Goal: Task Accomplishment & Management: Manage account settings

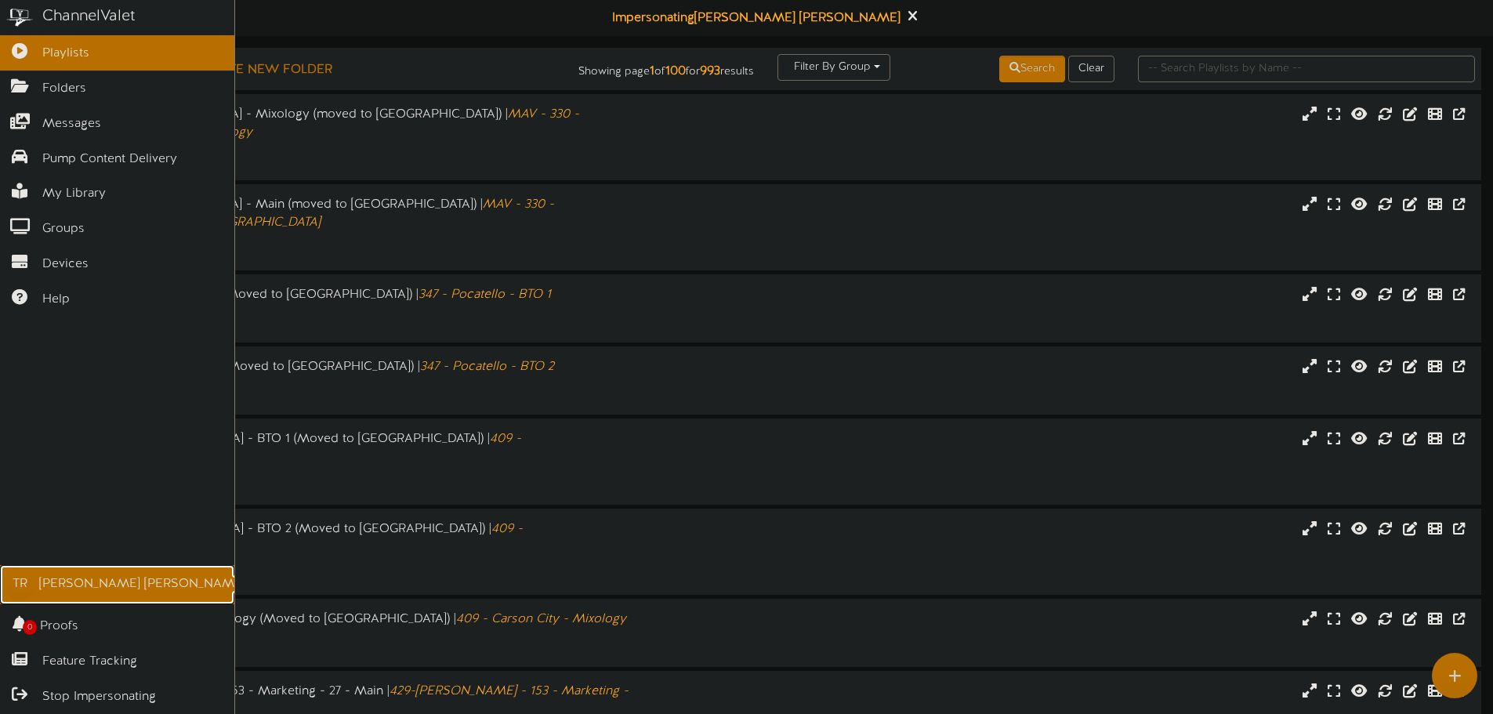
click at [73, 584] on div "Tim Roberts" at bounding box center [142, 584] width 206 height 18
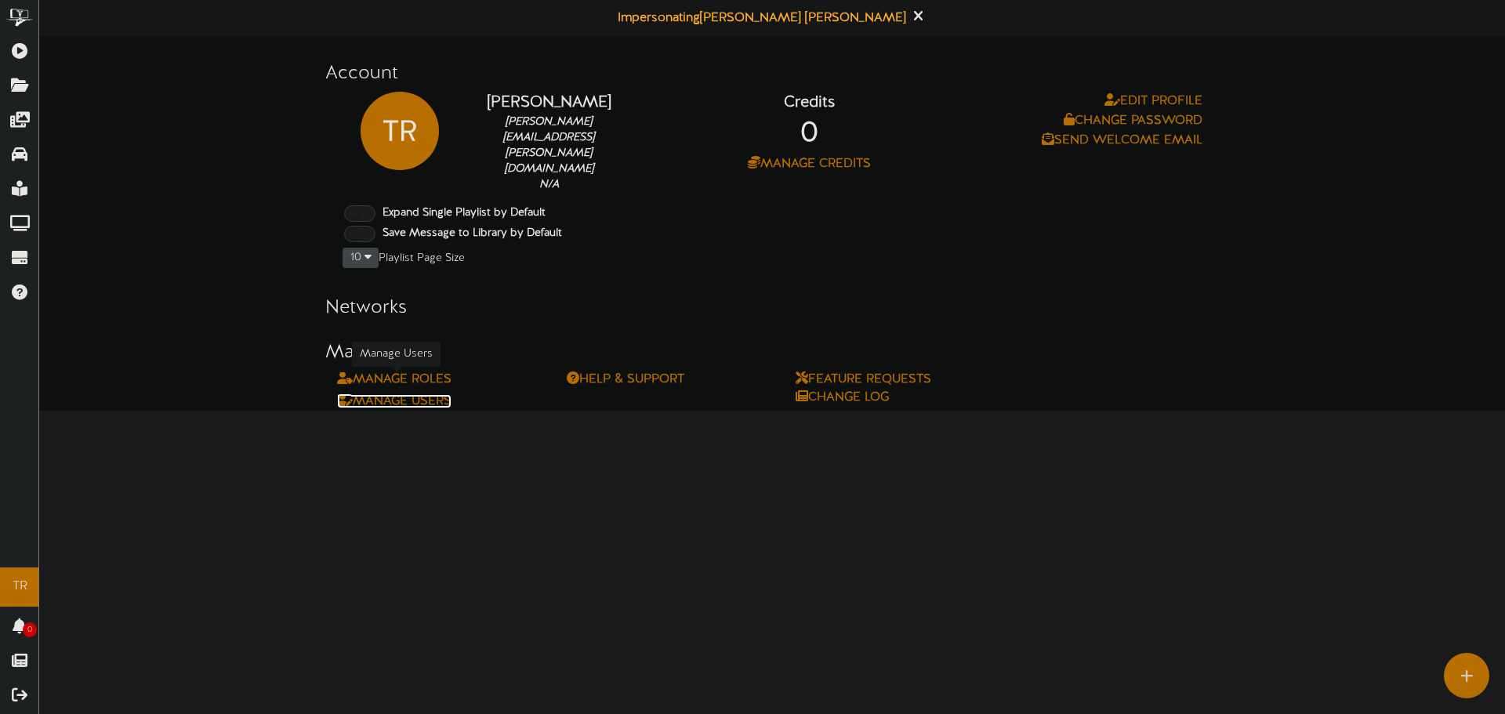
click at [386, 394] on link "Manage Users" at bounding box center [394, 401] width 114 height 14
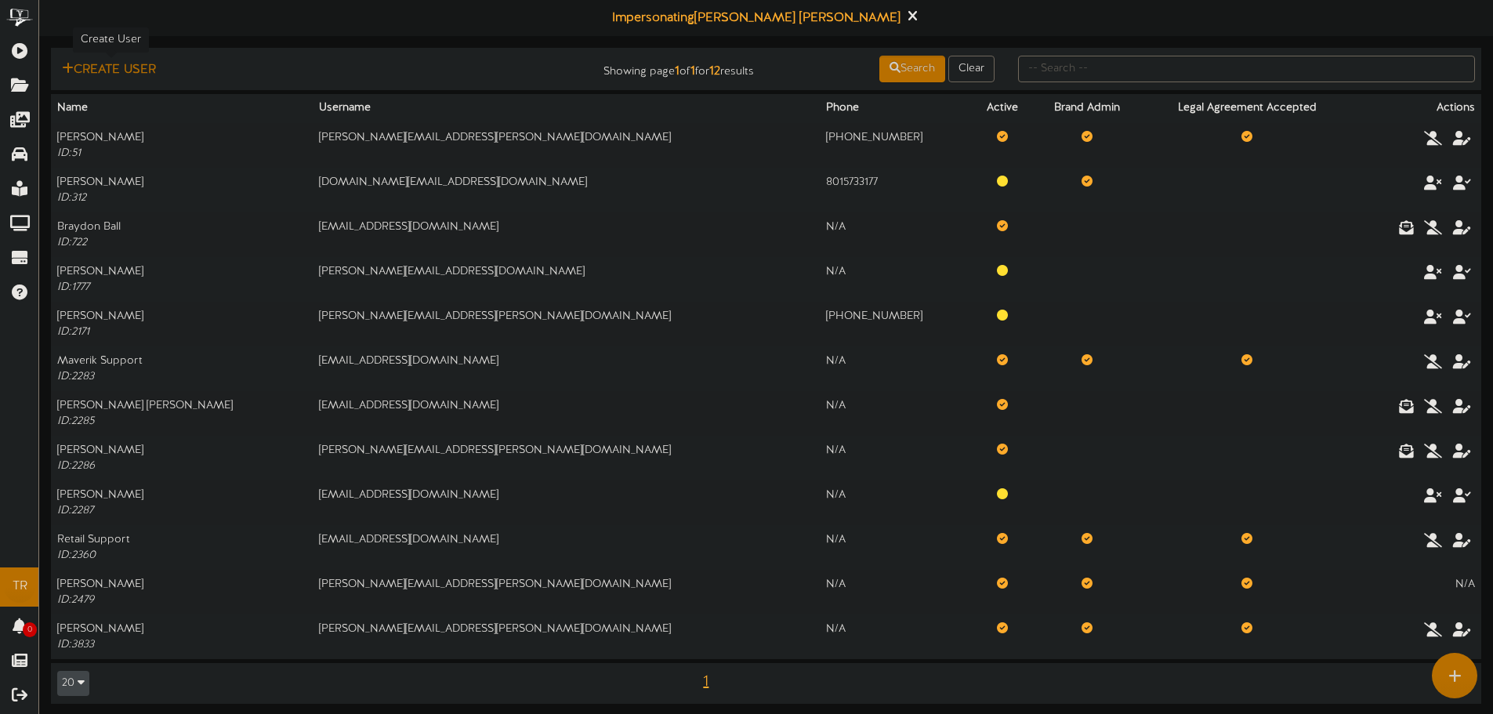
click at [114, 63] on button "Create User" at bounding box center [108, 70] width 103 height 20
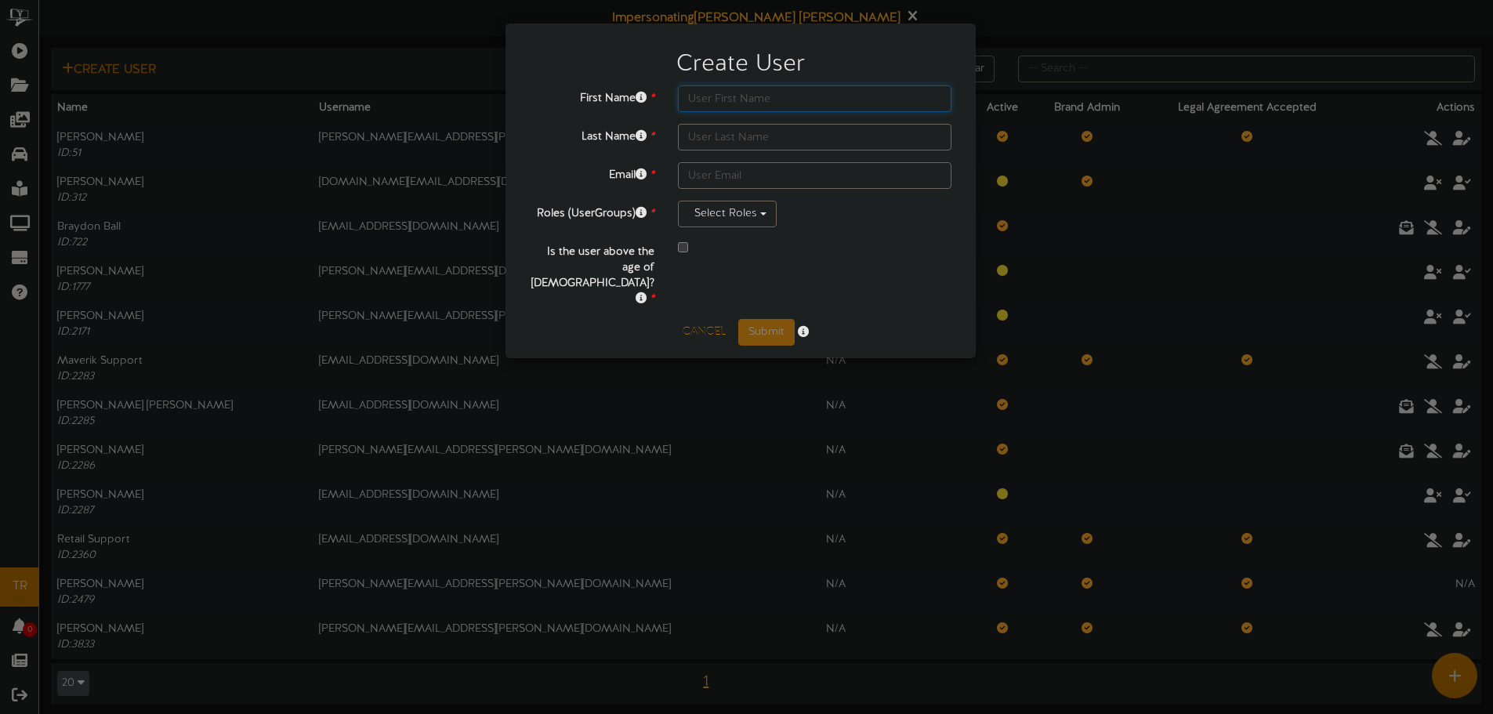
click at [800, 97] on input "text" at bounding box center [815, 98] width 274 height 27
type input "Ashley"
type input "Hale"
paste input "[PERSON_NAME][EMAIL_ADDRESS][PERSON_NAME][DOMAIN_NAME]"
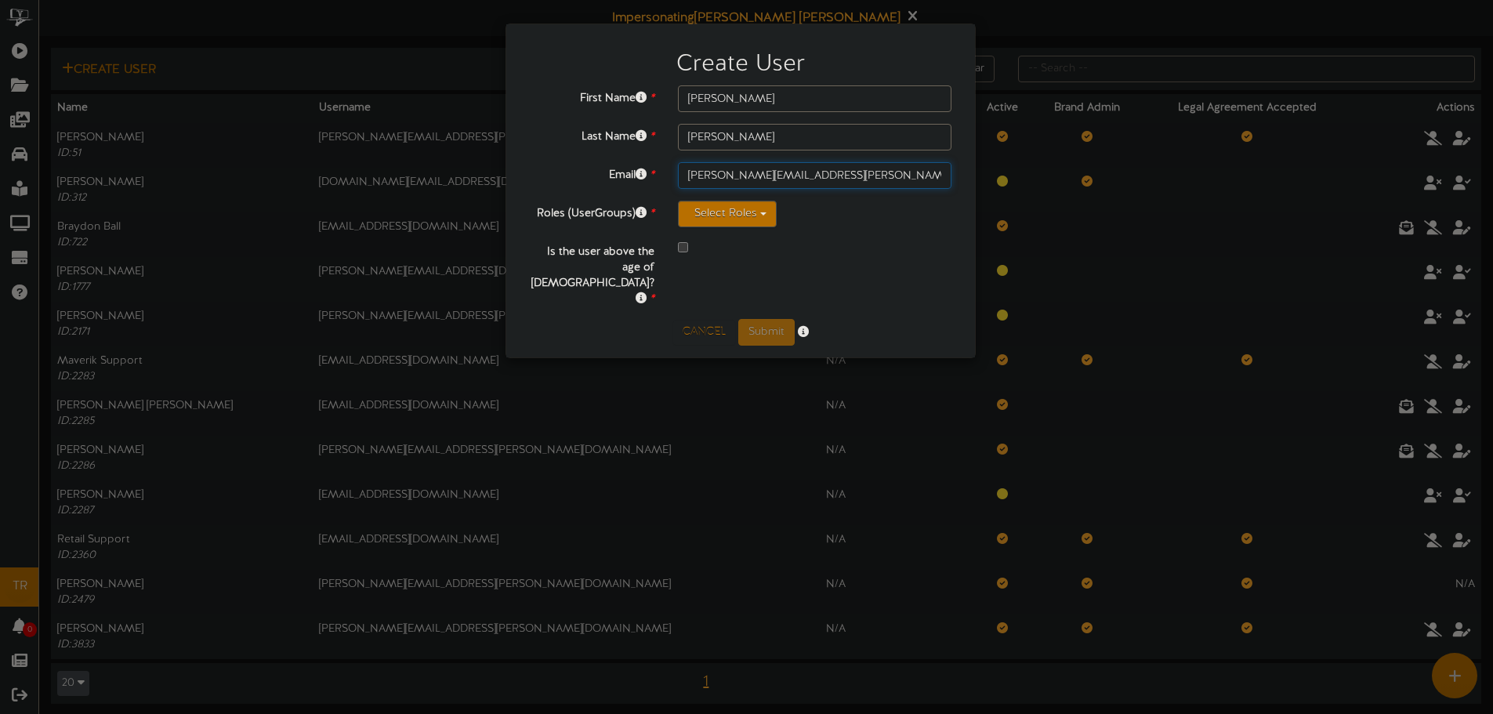
type input "[PERSON_NAME][EMAIL_ADDRESS][PERSON_NAME][DOMAIN_NAME]"
click at [723, 208] on button "Select Roles" at bounding box center [727, 214] width 99 height 27
click at [697, 334] on label "Pump Content Media" at bounding box center [801, 331] width 245 height 20
click at [625, 319] on div "Cancel Submit" at bounding box center [740, 332] width 445 height 27
click at [770, 319] on button "Submit" at bounding box center [766, 332] width 56 height 27
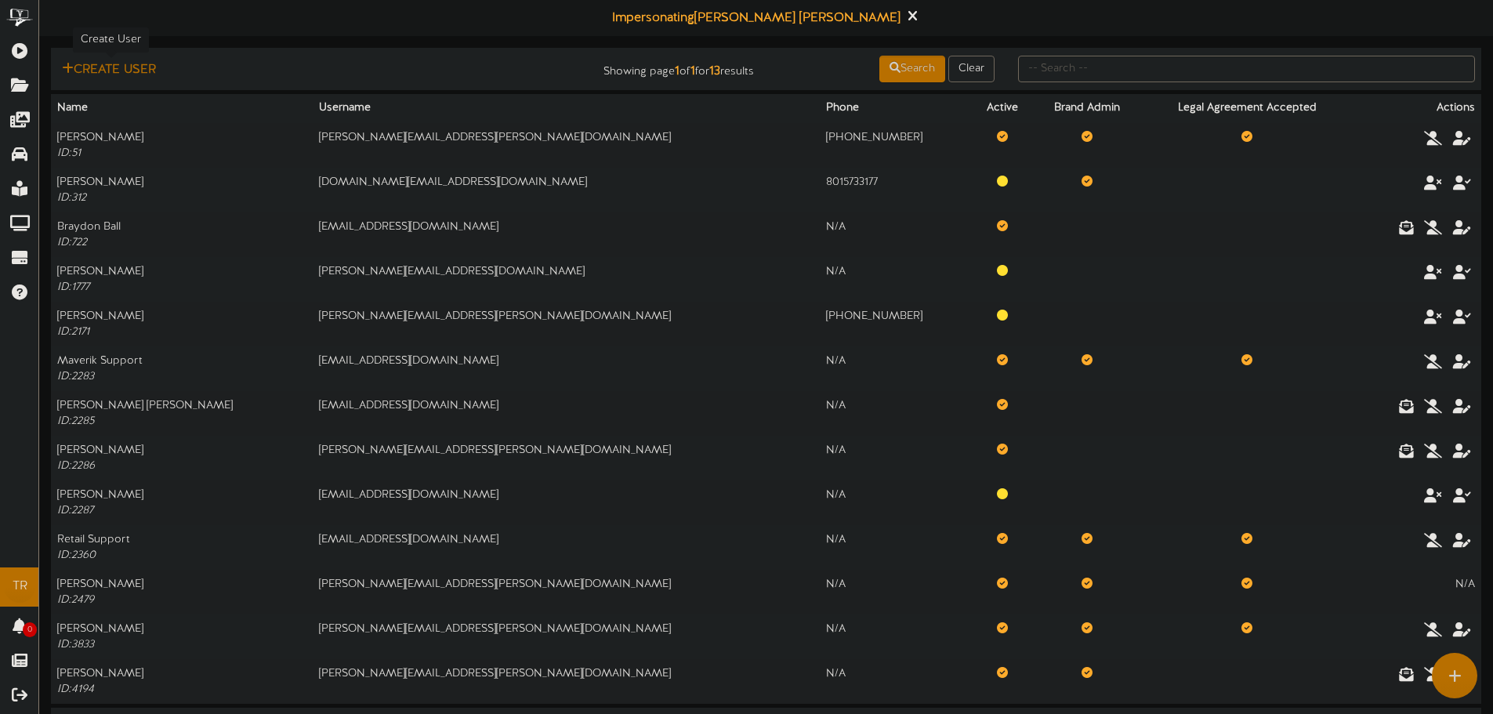
click at [92, 70] on button "Create User" at bounding box center [108, 70] width 103 height 20
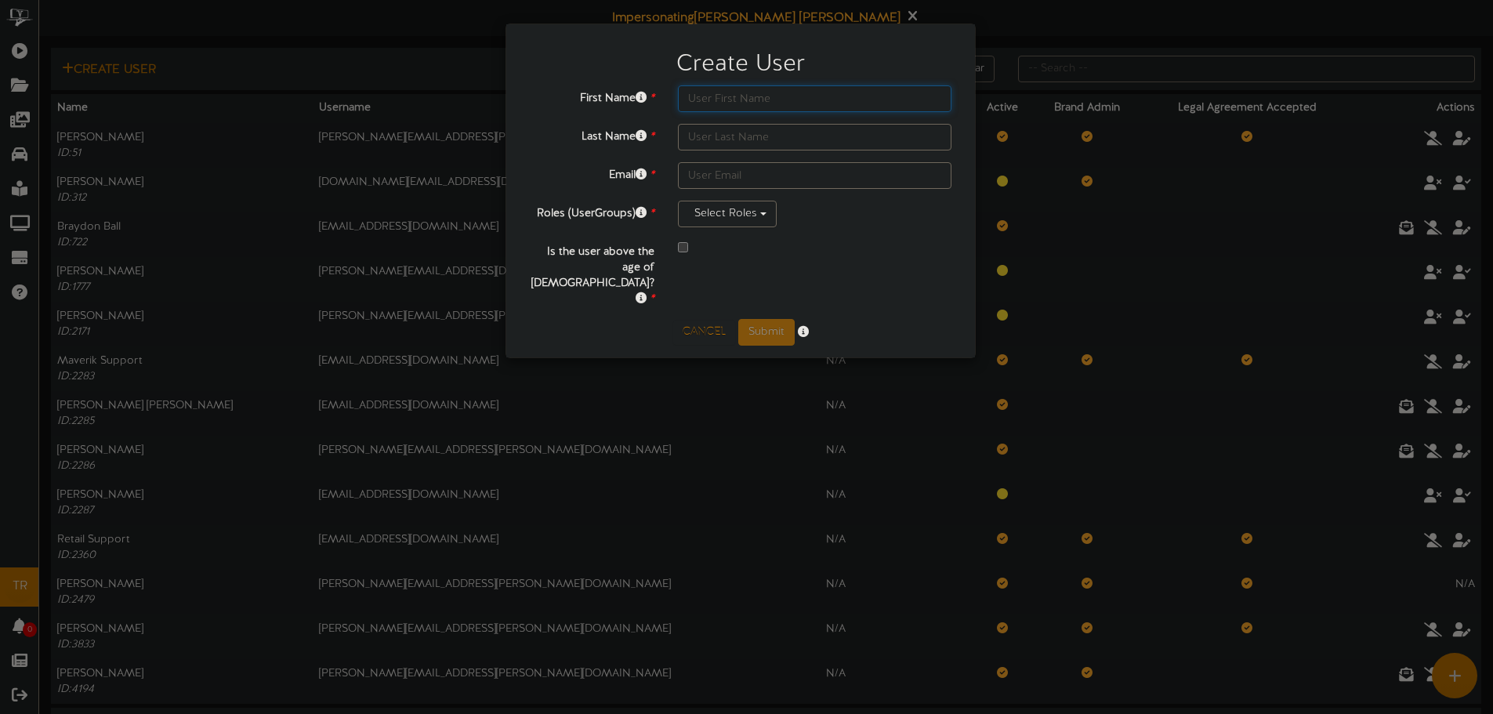
click at [724, 106] on input "text" at bounding box center [815, 98] width 274 height 27
type input "Allie"
click at [727, 145] on input "text" at bounding box center [815, 137] width 274 height 27
type input "Jensen"
paste input "[EMAIL_ADDRESS][PERSON_NAME][DOMAIN_NAME]"
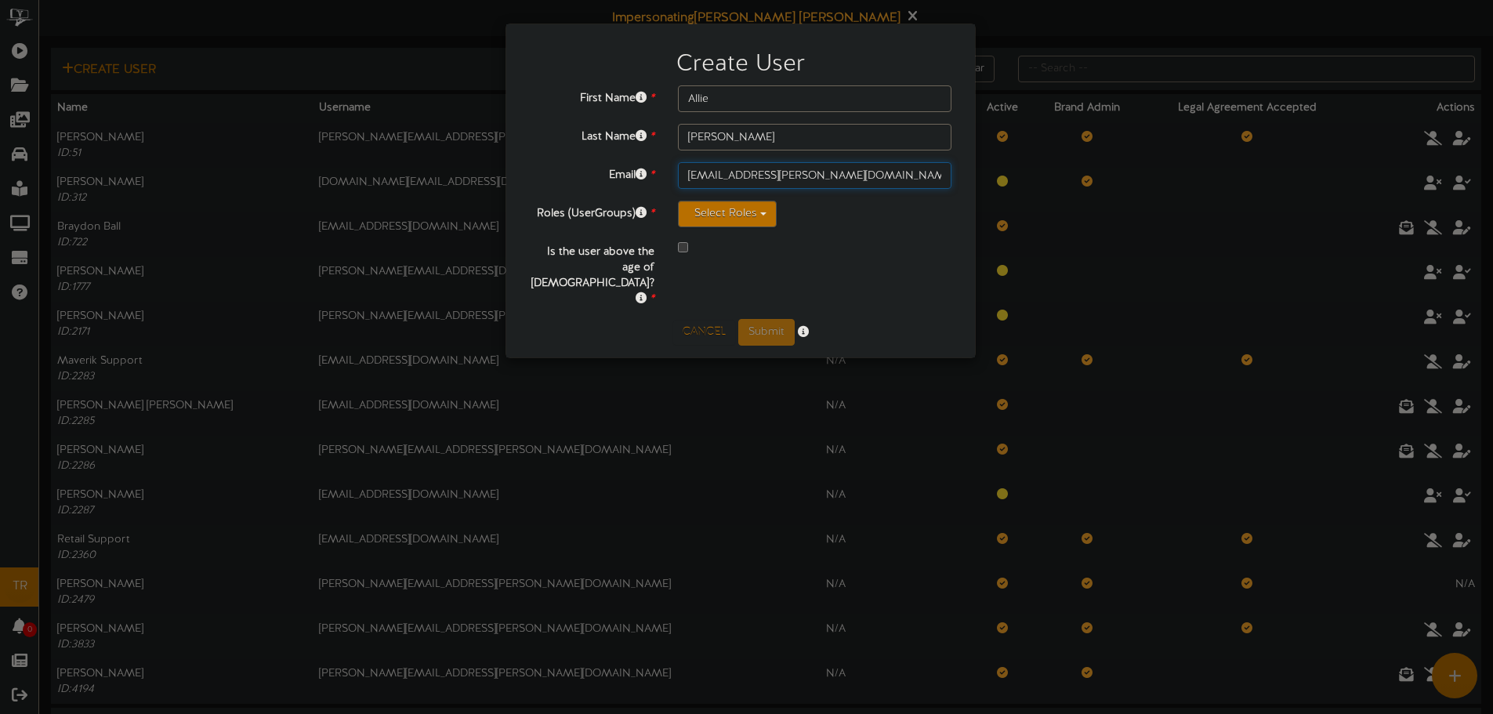
type input "[EMAIL_ADDRESS][PERSON_NAME][DOMAIN_NAME]"
click at [732, 208] on button "Select Roles" at bounding box center [727, 214] width 99 height 27
click at [650, 315] on div "Create User First Name * Allie Last Name * Jensen Email * Allie.Jensen@maverik.…" at bounding box center [740, 190] width 469 height 333
click at [679, 254] on div at bounding box center [815, 248] width 274 height 19
click at [677, 248] on div at bounding box center [814, 248] width 297 height 19
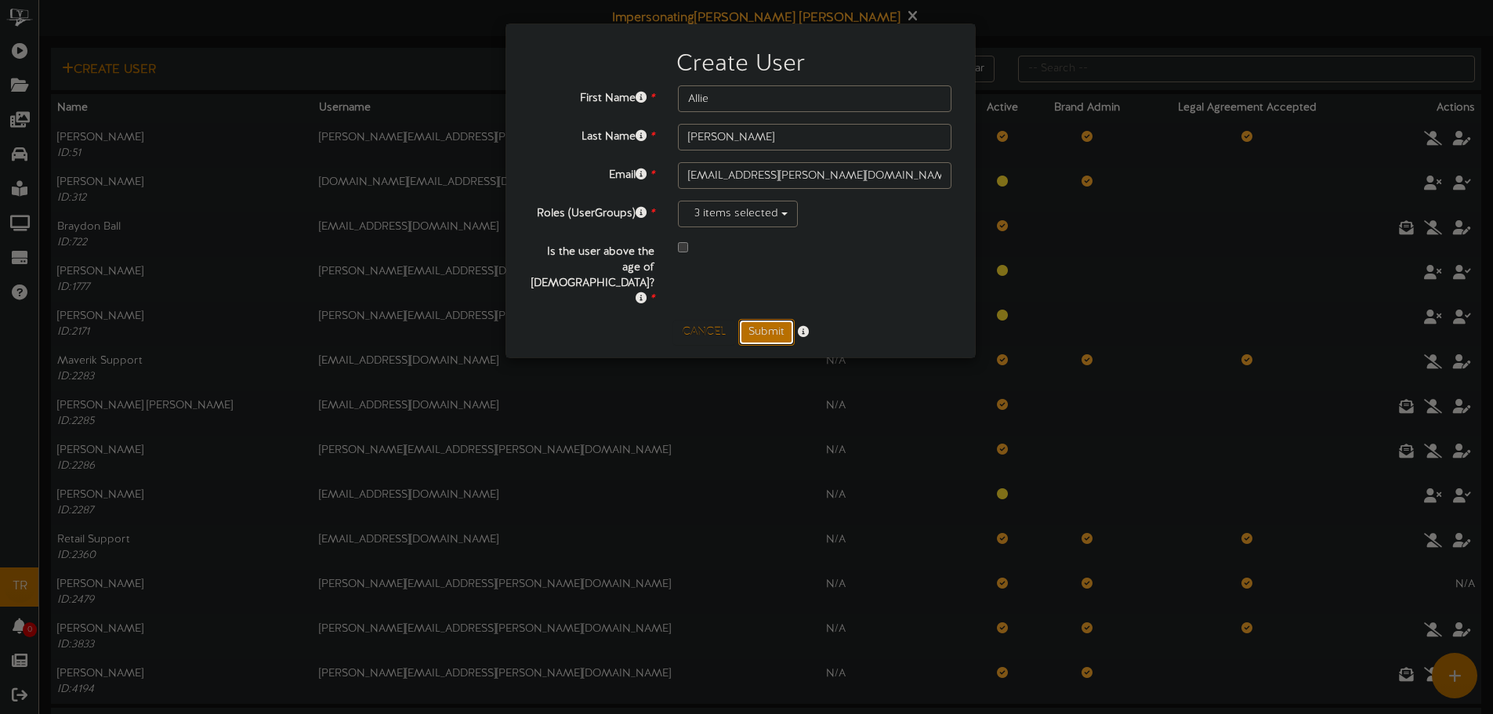
click at [773, 319] on button "Submit" at bounding box center [766, 332] width 56 height 27
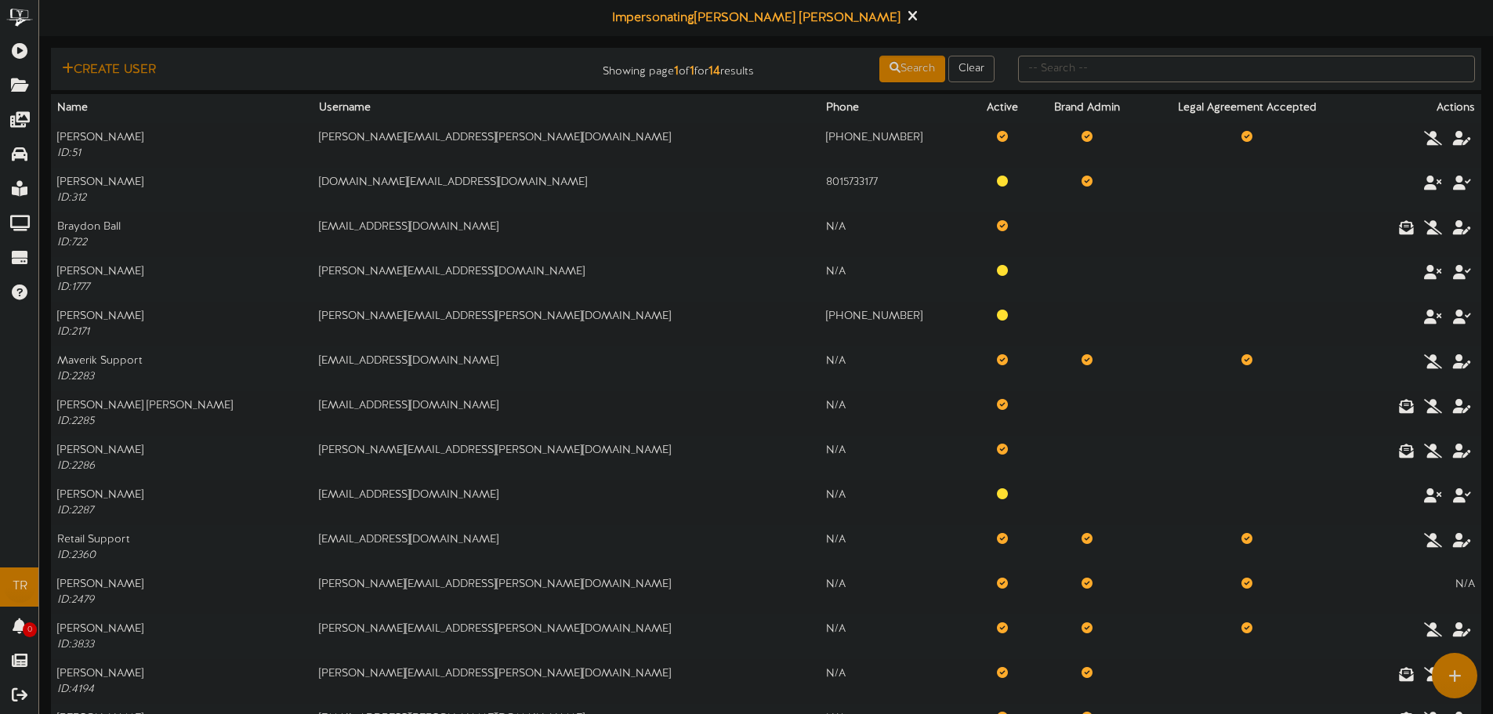
click at [121, 60] on button "Create User" at bounding box center [108, 70] width 103 height 20
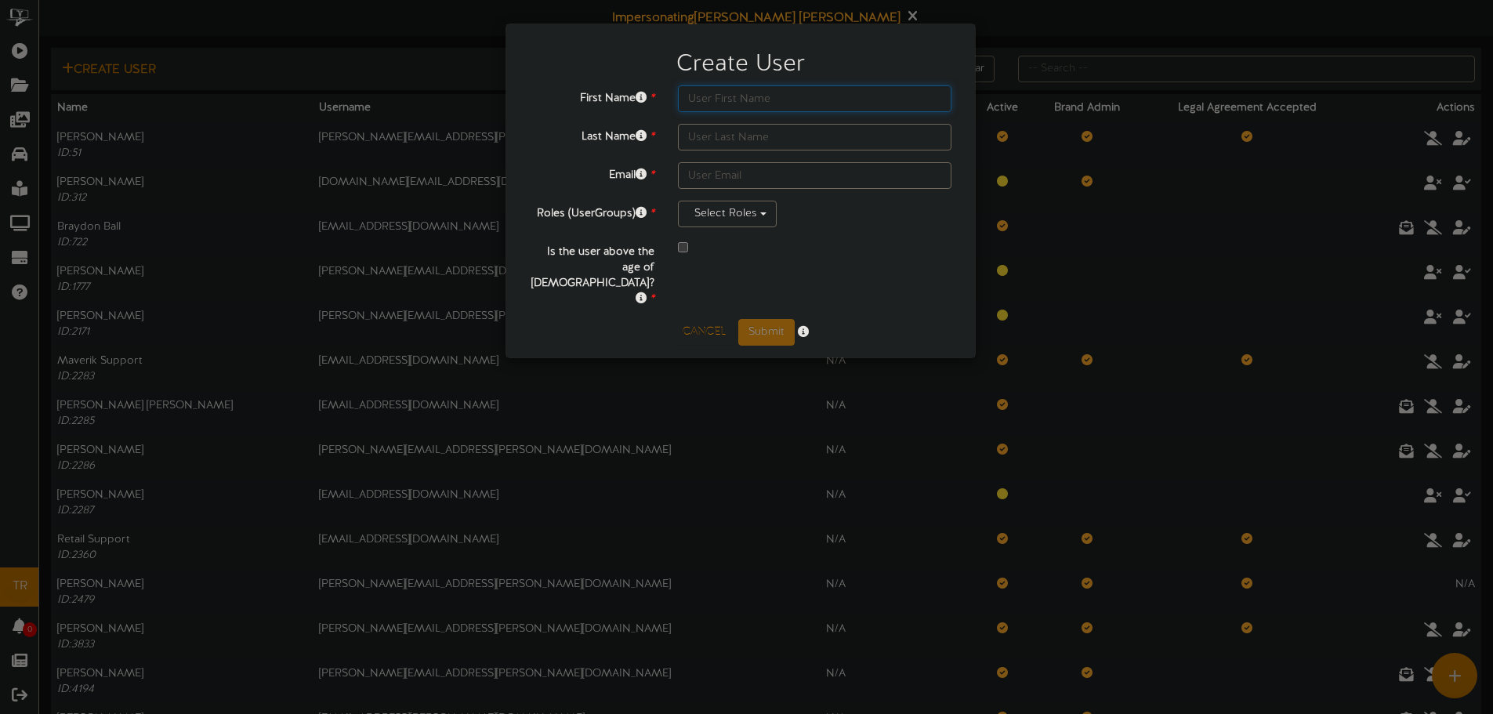
click at [706, 90] on input "text" at bounding box center [815, 98] width 274 height 27
paste input "[PERSON_NAME][EMAIL_ADDRESS][PERSON_NAME][DOMAIN_NAME]"
type input "[PERSON_NAME][EMAIL_ADDRESS][PERSON_NAME][DOMAIN_NAME]"
click at [728, 179] on input "text" at bounding box center [815, 175] width 274 height 27
paste input "[PERSON_NAME][EMAIL_ADDRESS][PERSON_NAME][DOMAIN_NAME]"
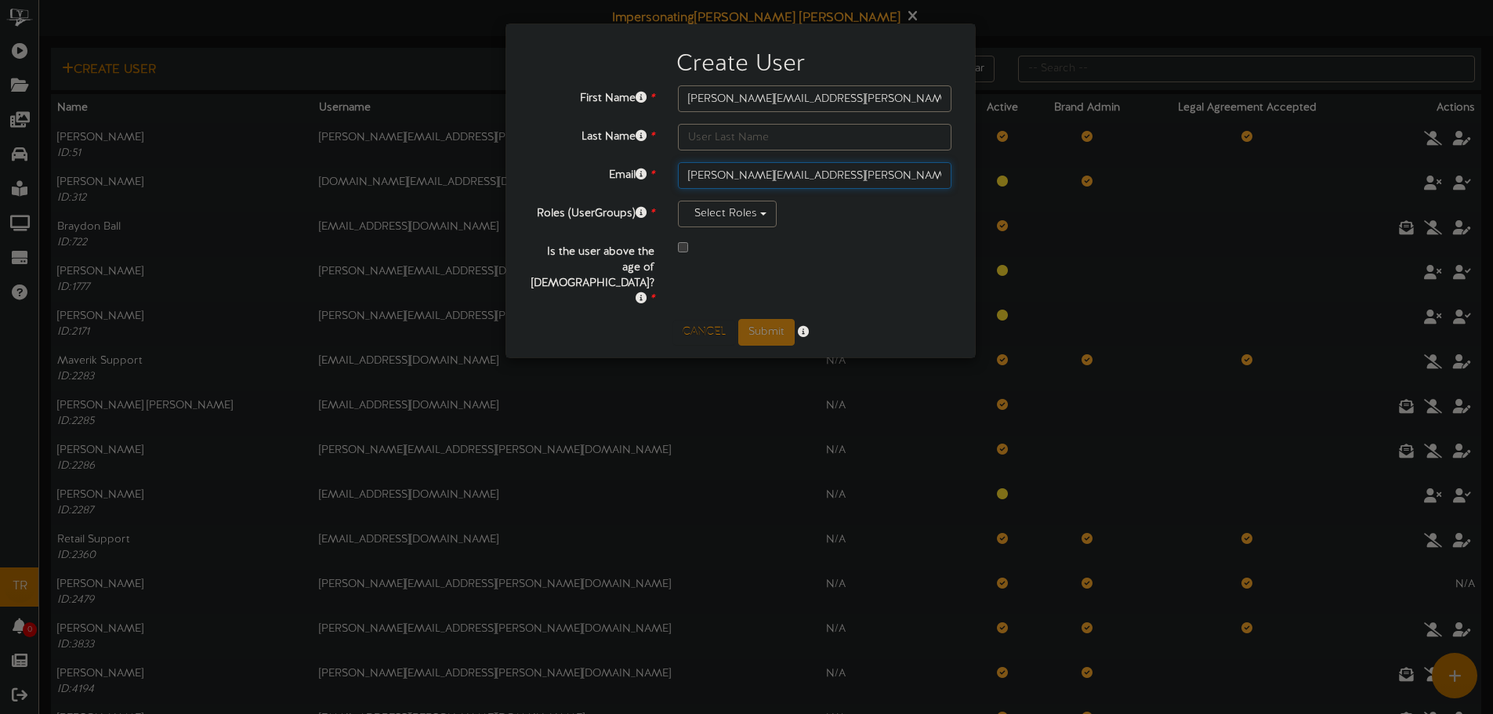
type input "[PERSON_NAME][EMAIL_ADDRESS][PERSON_NAME][DOMAIN_NAME]"
click at [755, 92] on input "[PERSON_NAME][EMAIL_ADDRESS][PERSON_NAME][DOMAIN_NAME]" at bounding box center [815, 98] width 274 height 27
type input "Lizzie"
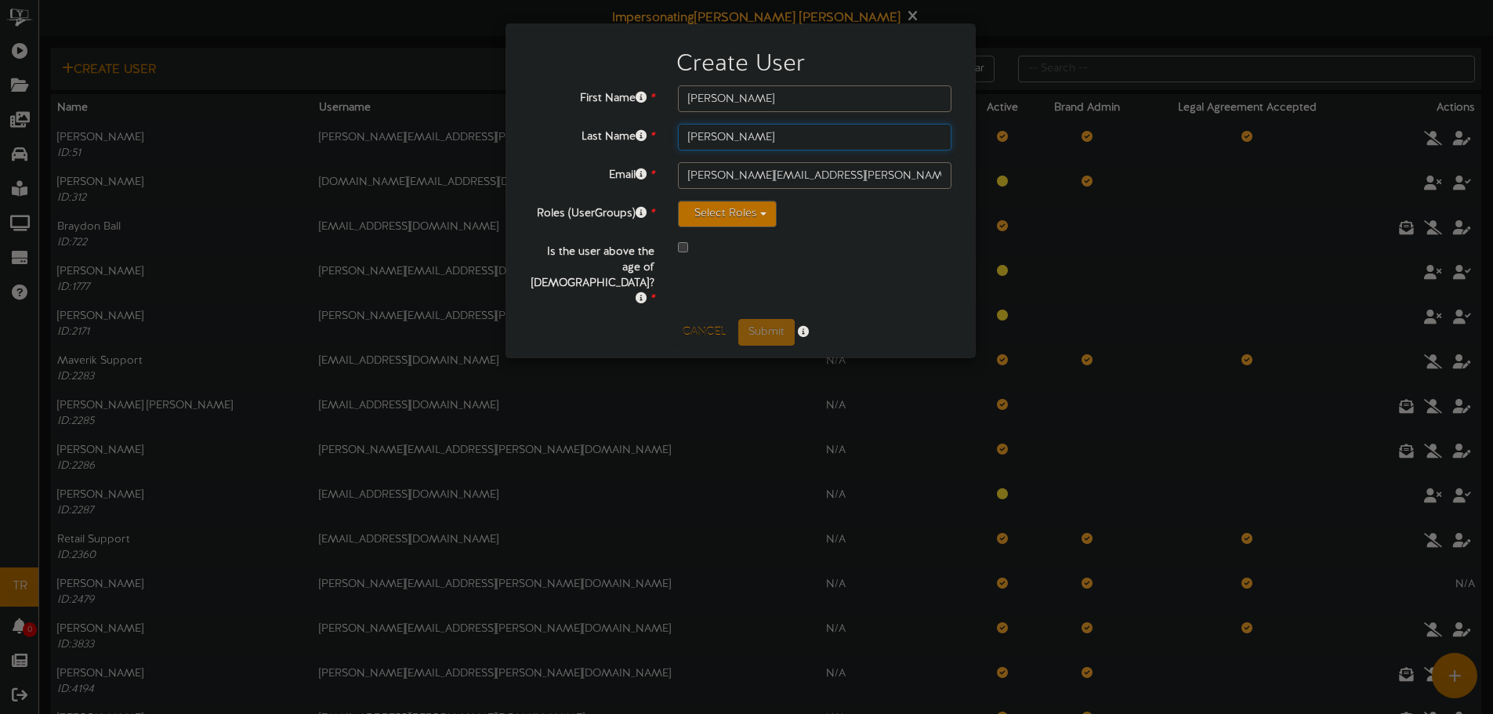
type input "Herrscher"
click at [717, 223] on button "Select Roles" at bounding box center [727, 214] width 99 height 27
click at [722, 284] on label "Administrator - MAVERIK" at bounding box center [801, 291] width 245 height 20
click at [641, 319] on div "Cancel Submit" at bounding box center [740, 332] width 445 height 27
click at [679, 246] on div at bounding box center [814, 248] width 297 height 19
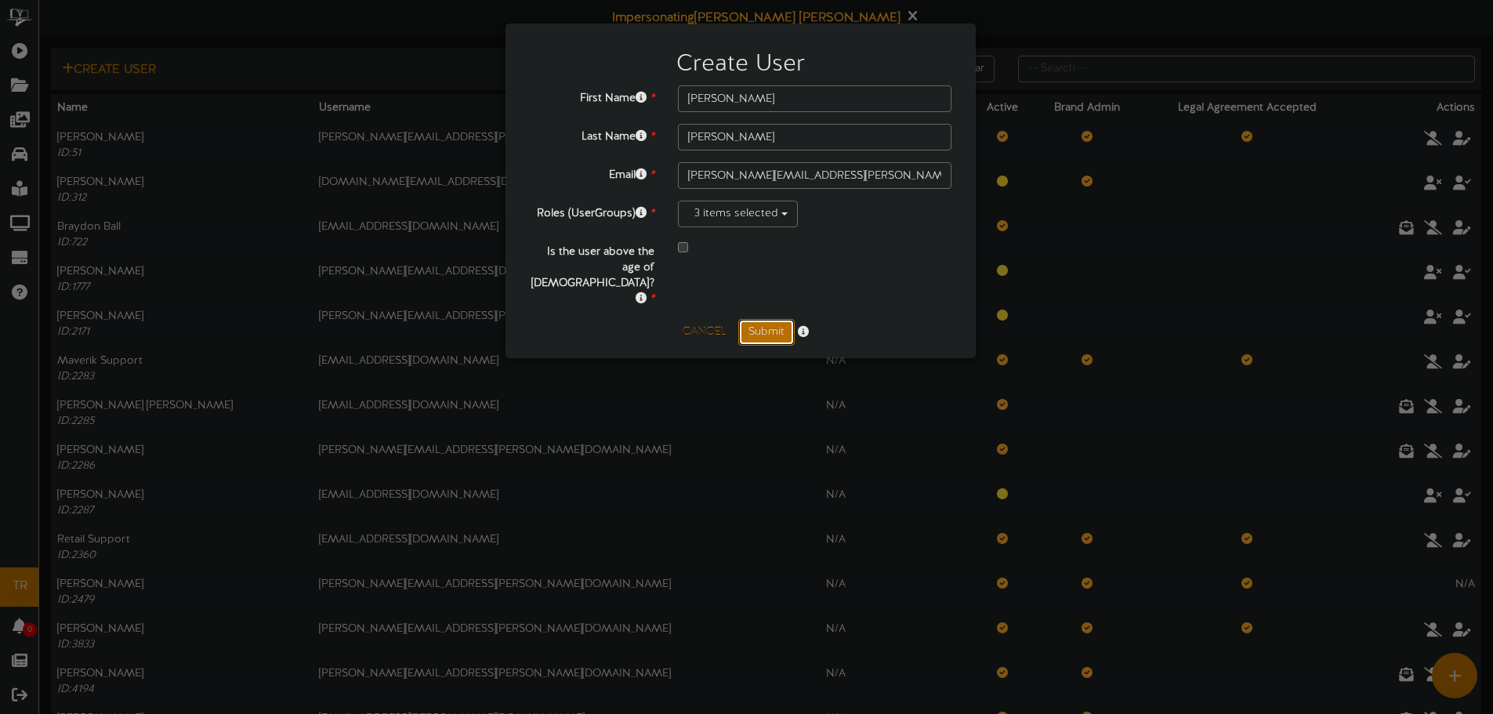
click at [749, 319] on button "Submit" at bounding box center [766, 332] width 56 height 27
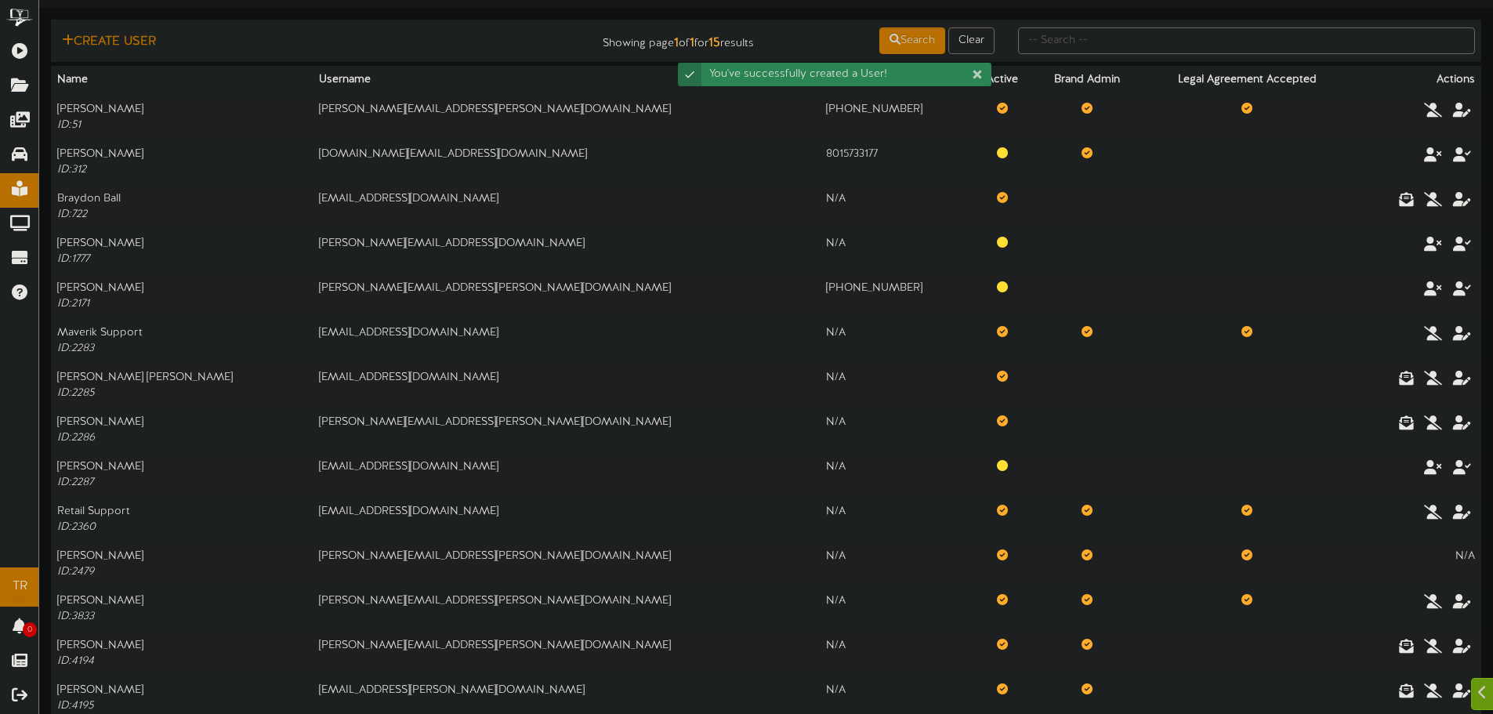
scroll to position [78, 0]
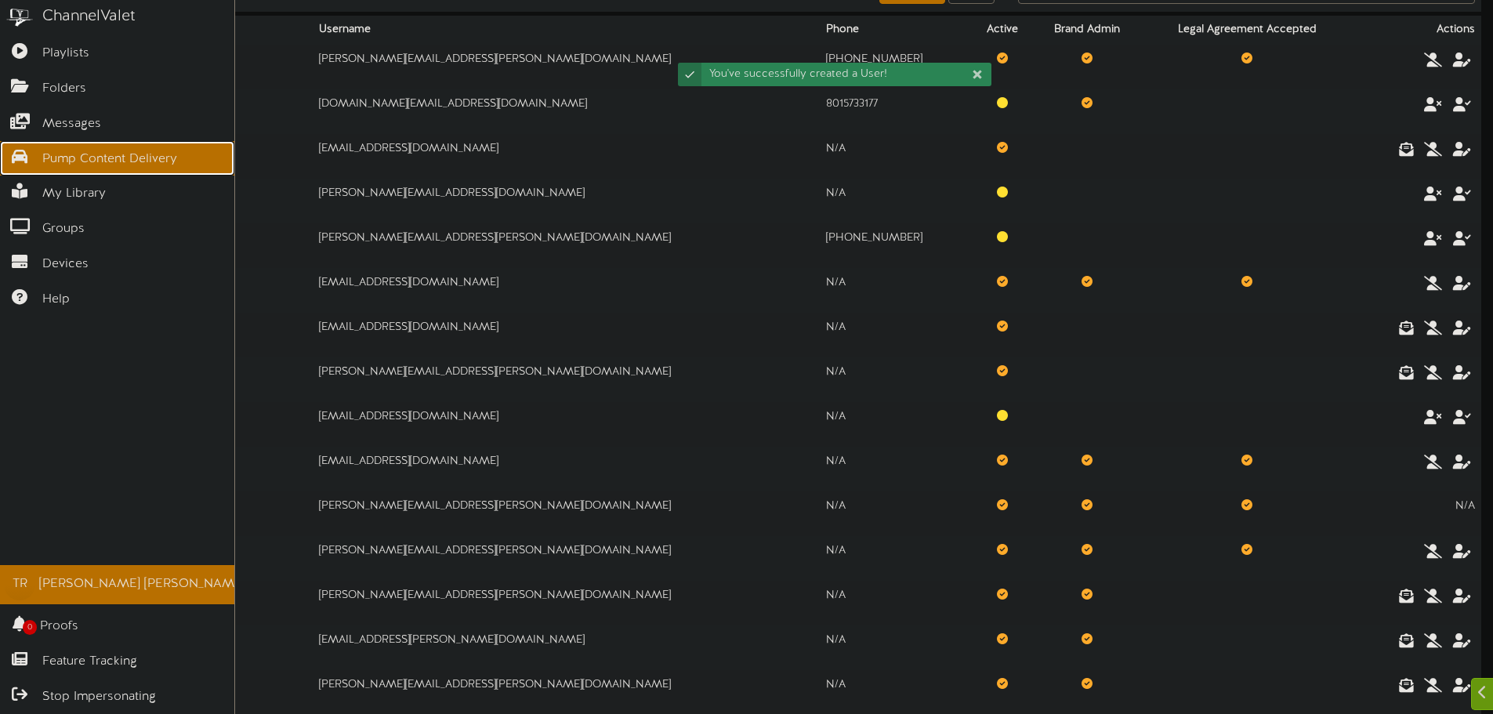
click at [39, 149] on link "Pump Content Delivery" at bounding box center [117, 158] width 234 height 35
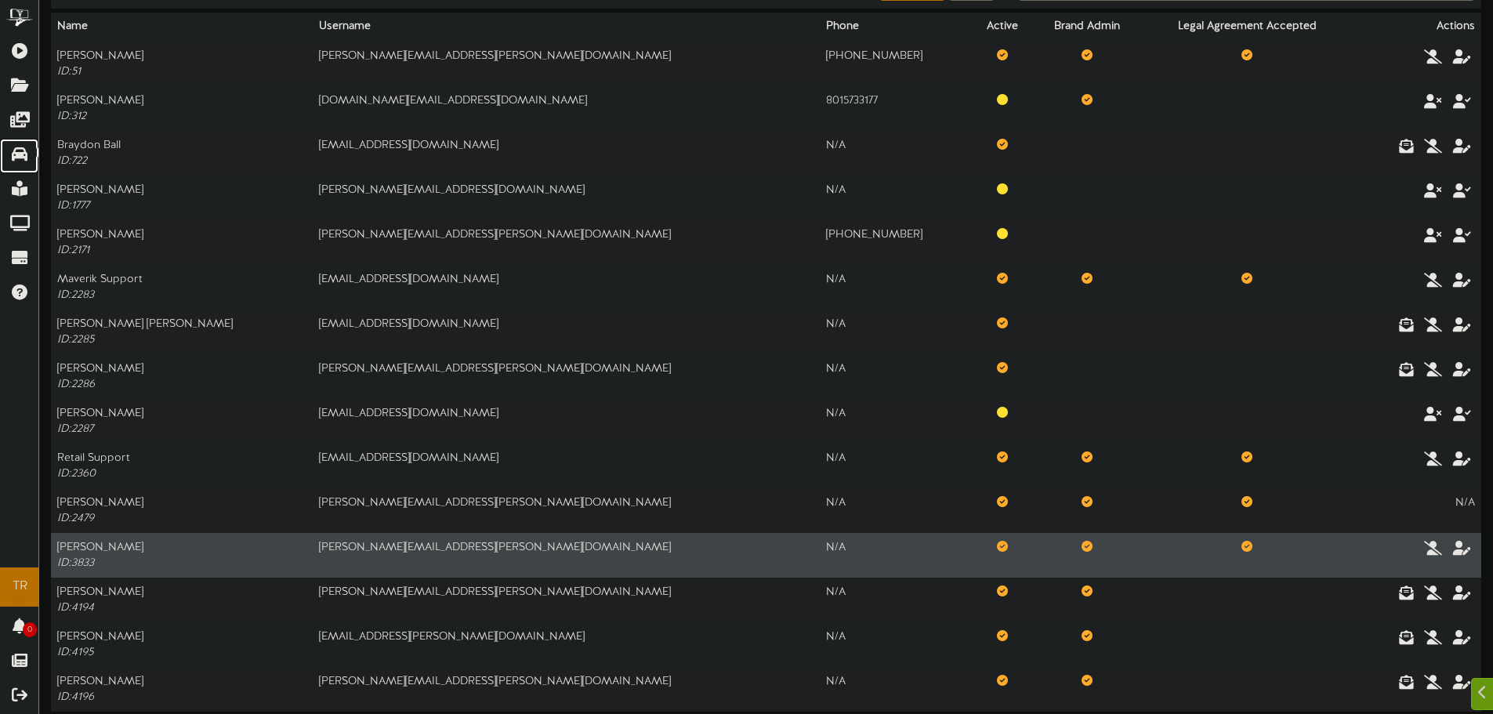
scroll to position [139, 0]
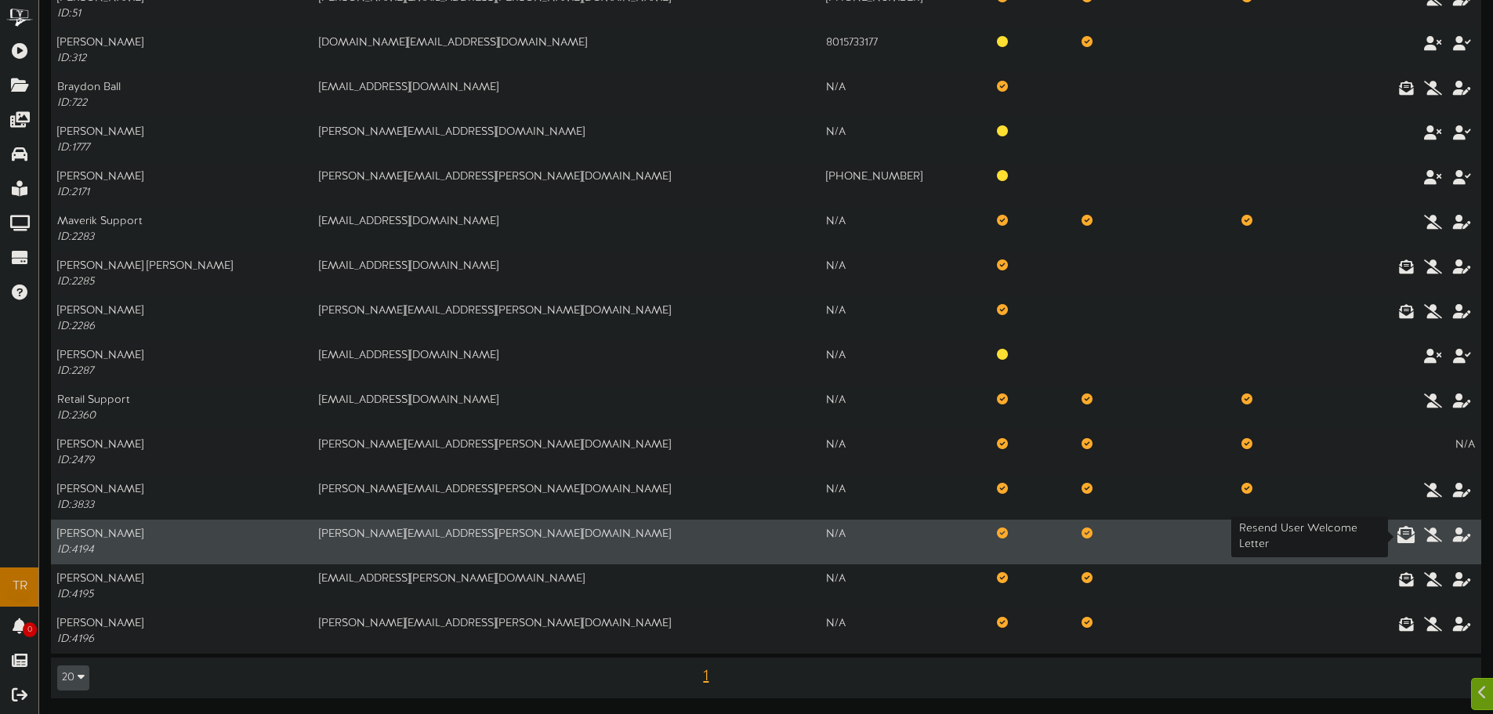
click at [1400, 538] on icon at bounding box center [1405, 533] width 17 height 17
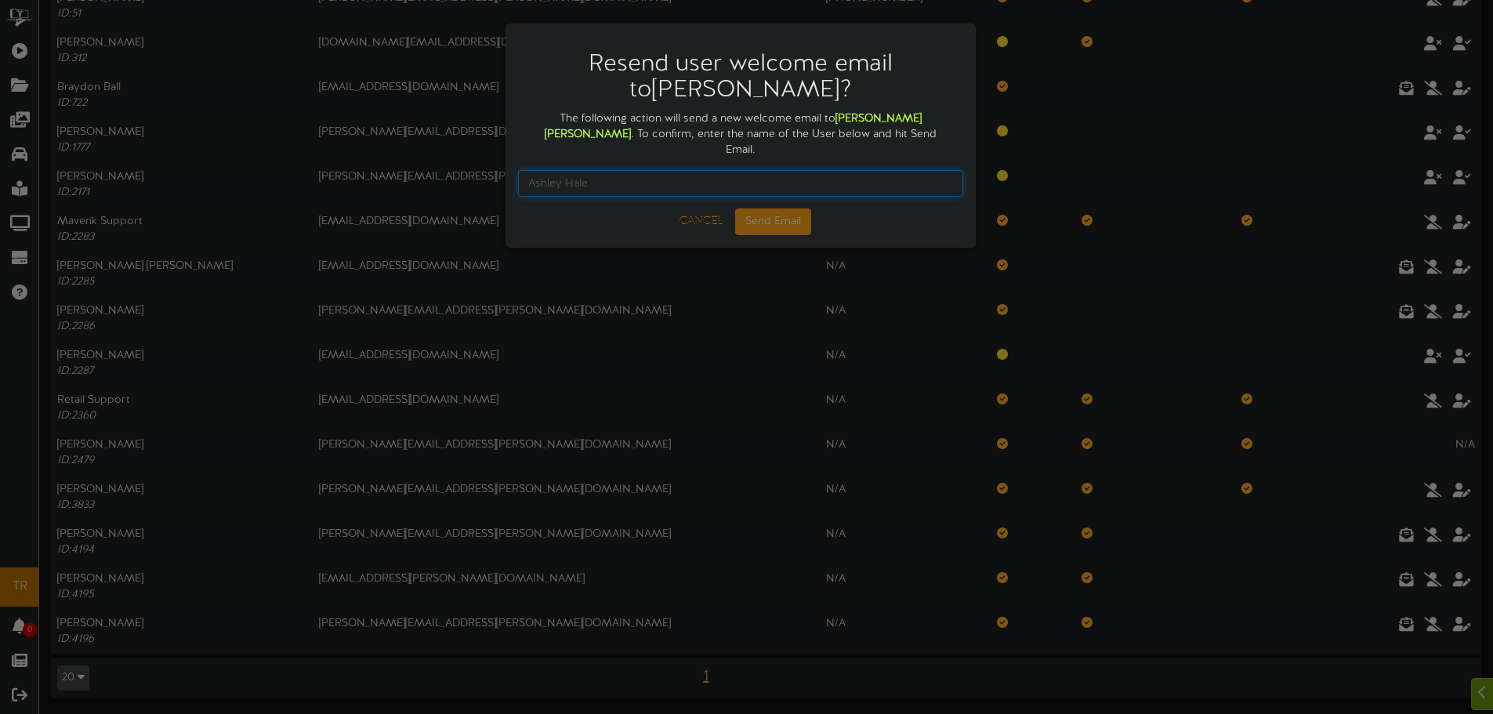
click at [784, 170] on input "text" at bounding box center [740, 183] width 445 height 27
type input "[PERSON_NAME]"
click at [755, 212] on button "Send Email" at bounding box center [773, 221] width 76 height 27
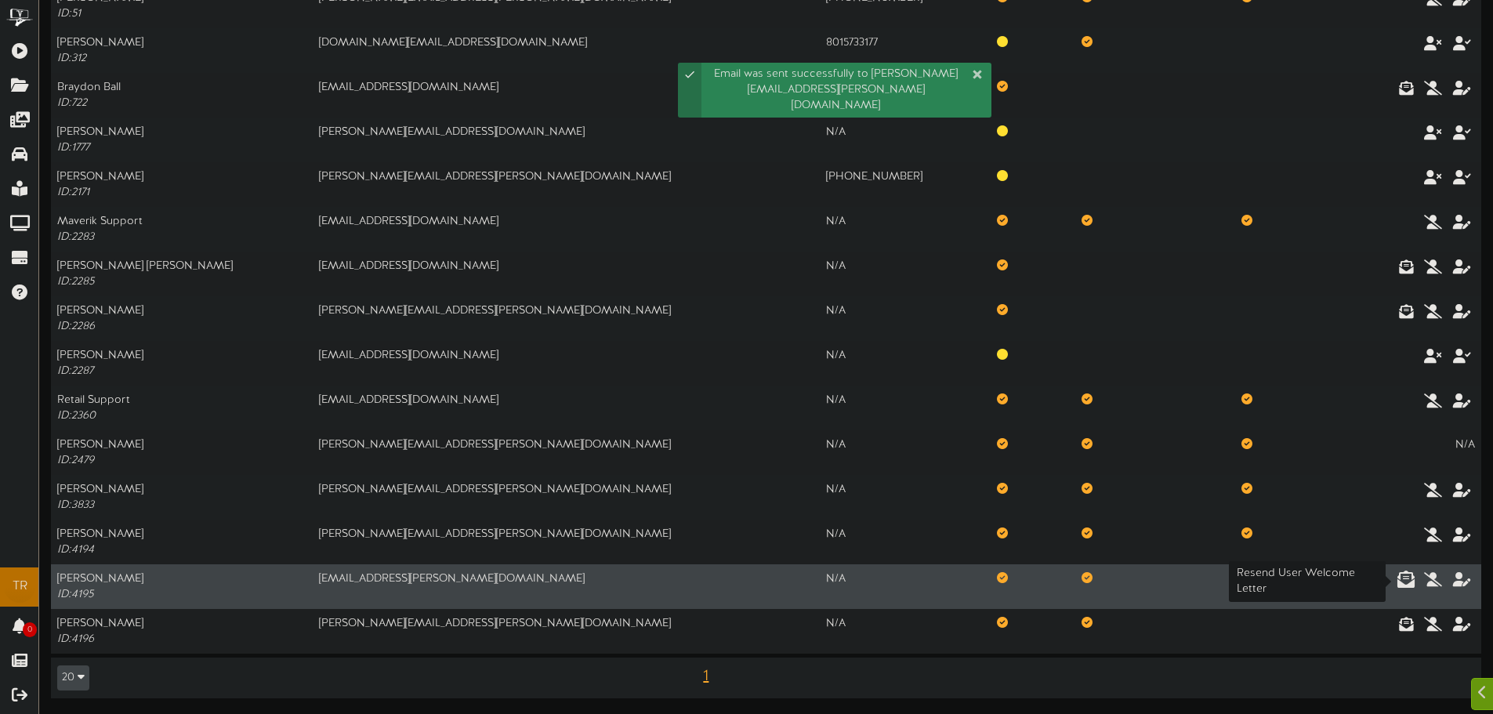
click at [1409, 580] on icon at bounding box center [1405, 578] width 17 height 17
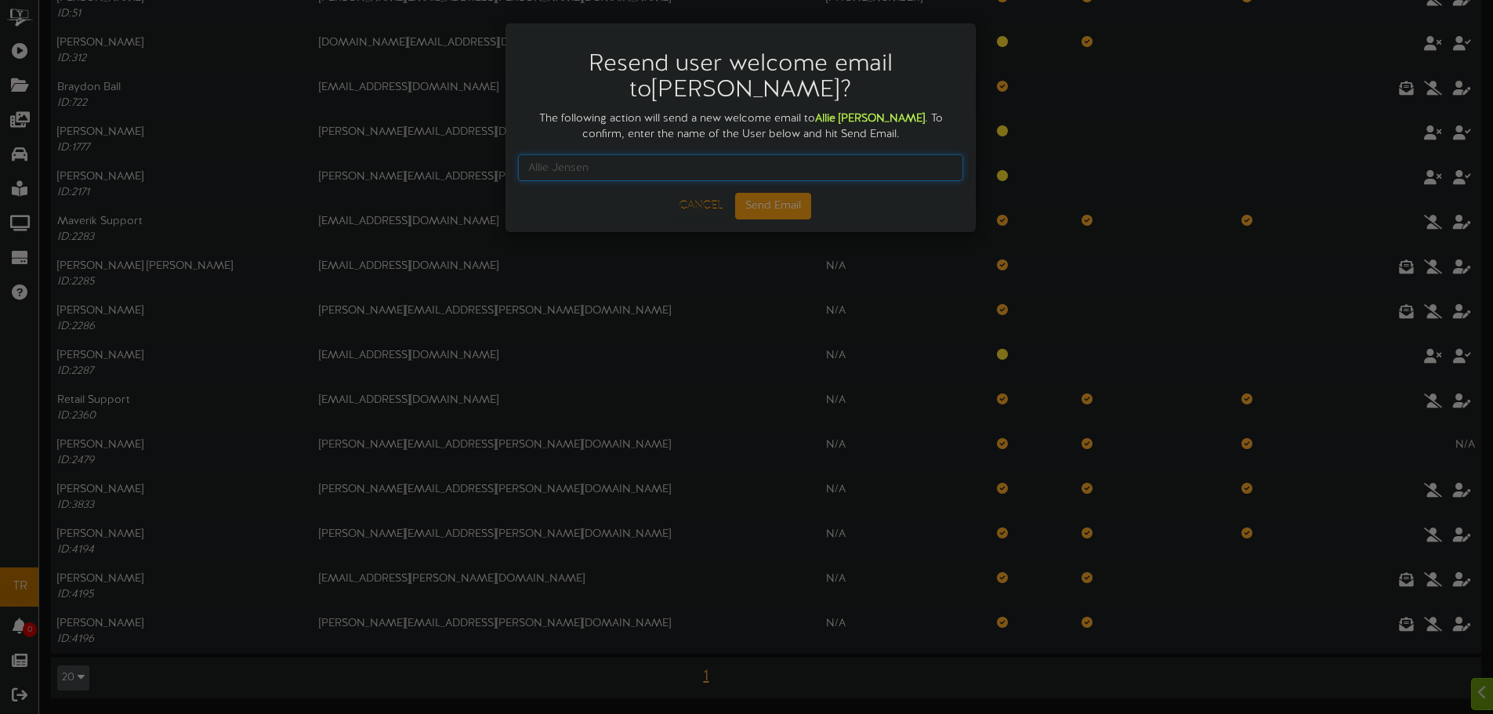
click at [780, 160] on input "text" at bounding box center [740, 167] width 445 height 27
type input "[PERSON_NAME]"
click at [771, 210] on button "Send Email" at bounding box center [773, 206] width 76 height 27
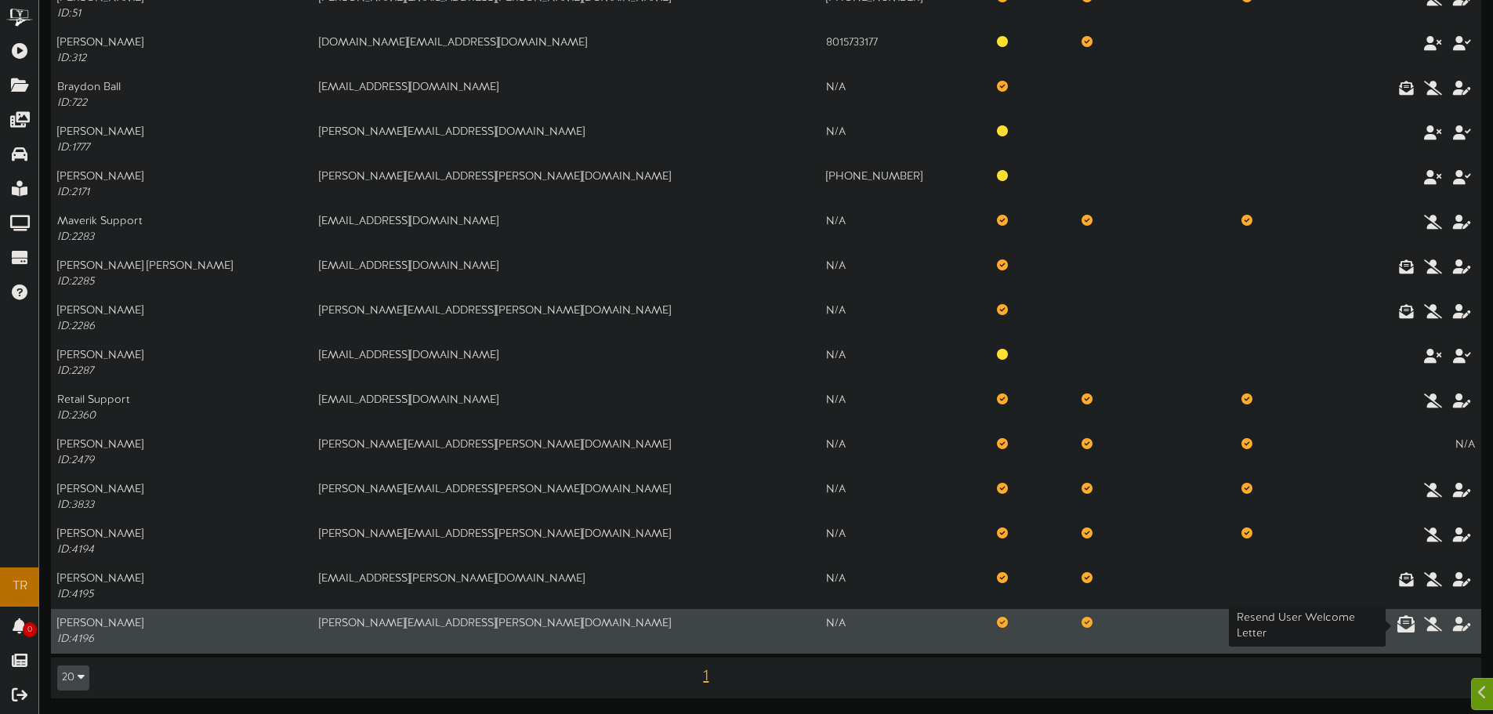
click at [1401, 618] on icon at bounding box center [1405, 622] width 17 height 17
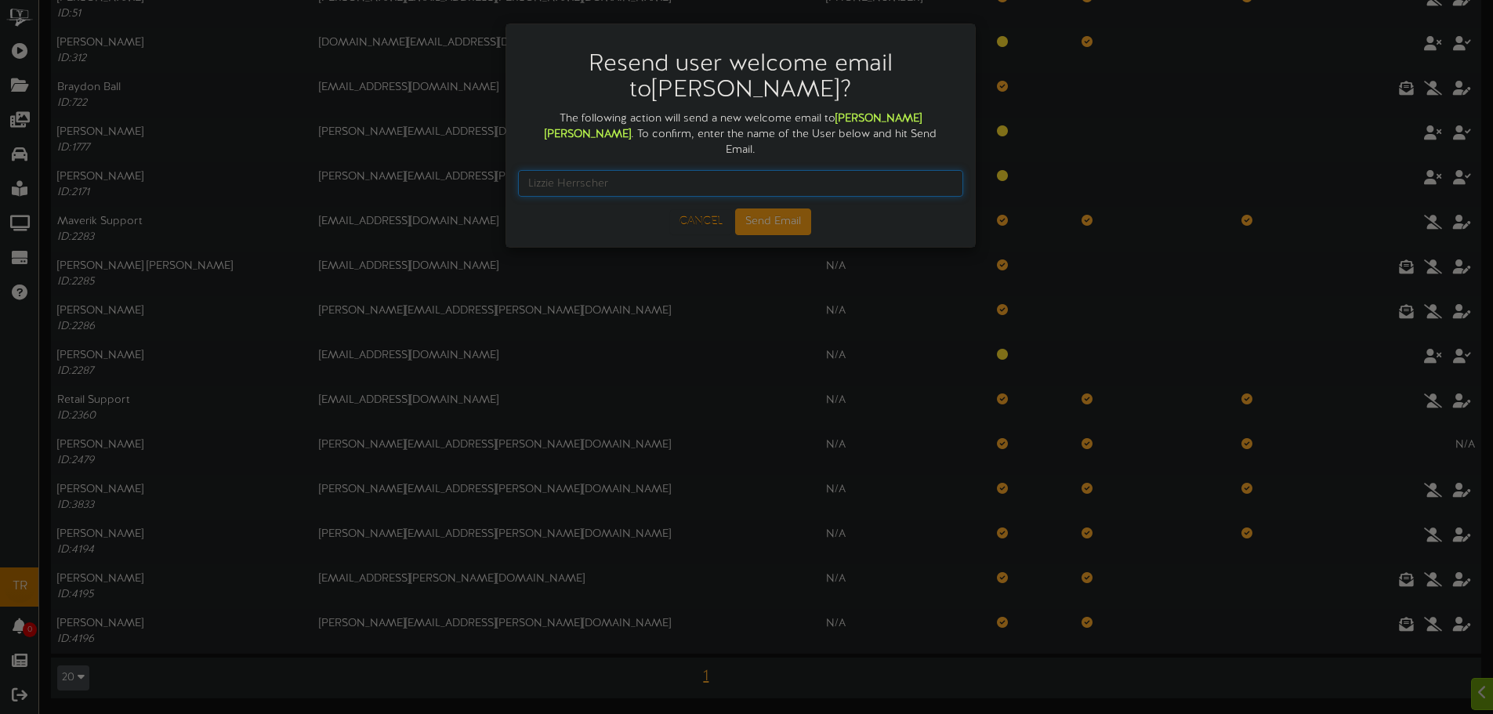
click at [602, 170] on input "text" at bounding box center [740, 183] width 445 height 27
type input "[PERSON_NAME]"
click at [749, 208] on button "Send Email" at bounding box center [773, 221] width 76 height 27
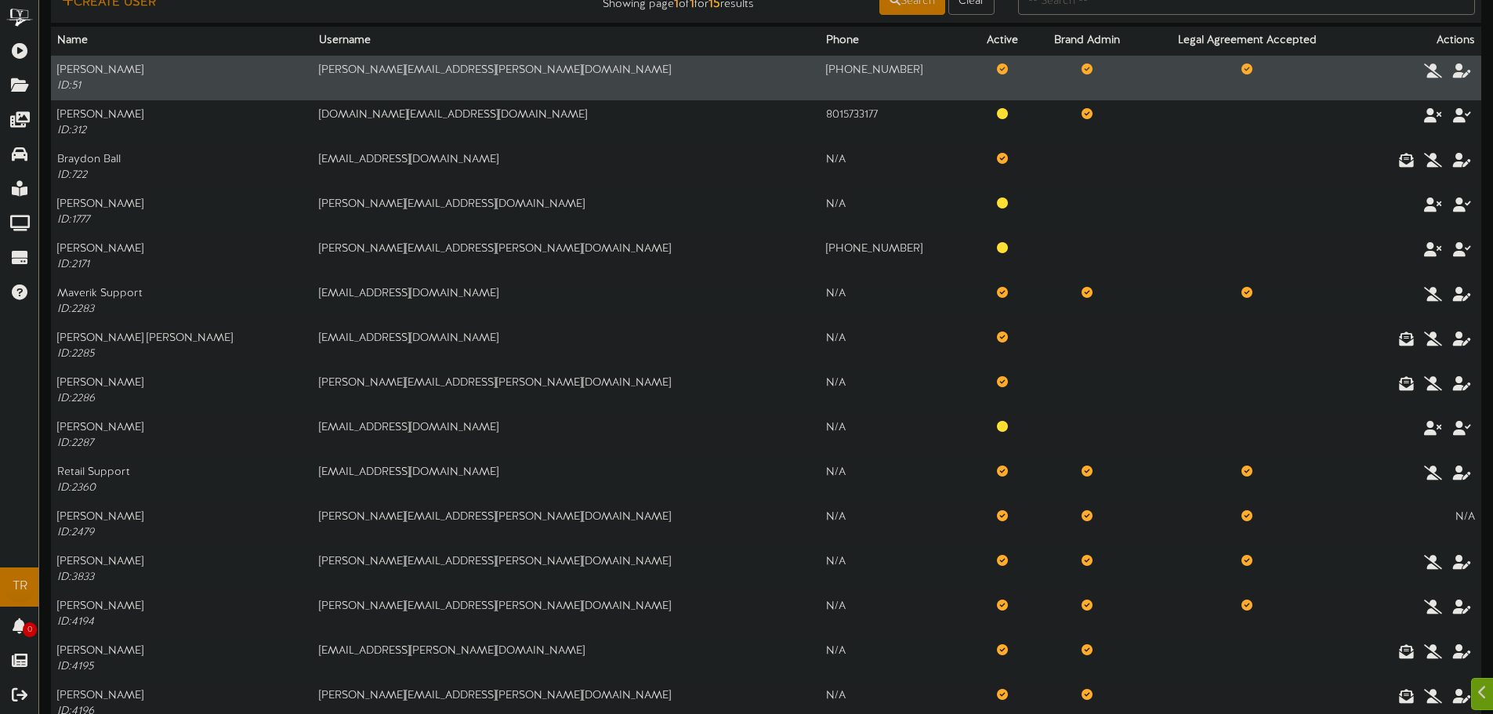
scroll to position [0, 0]
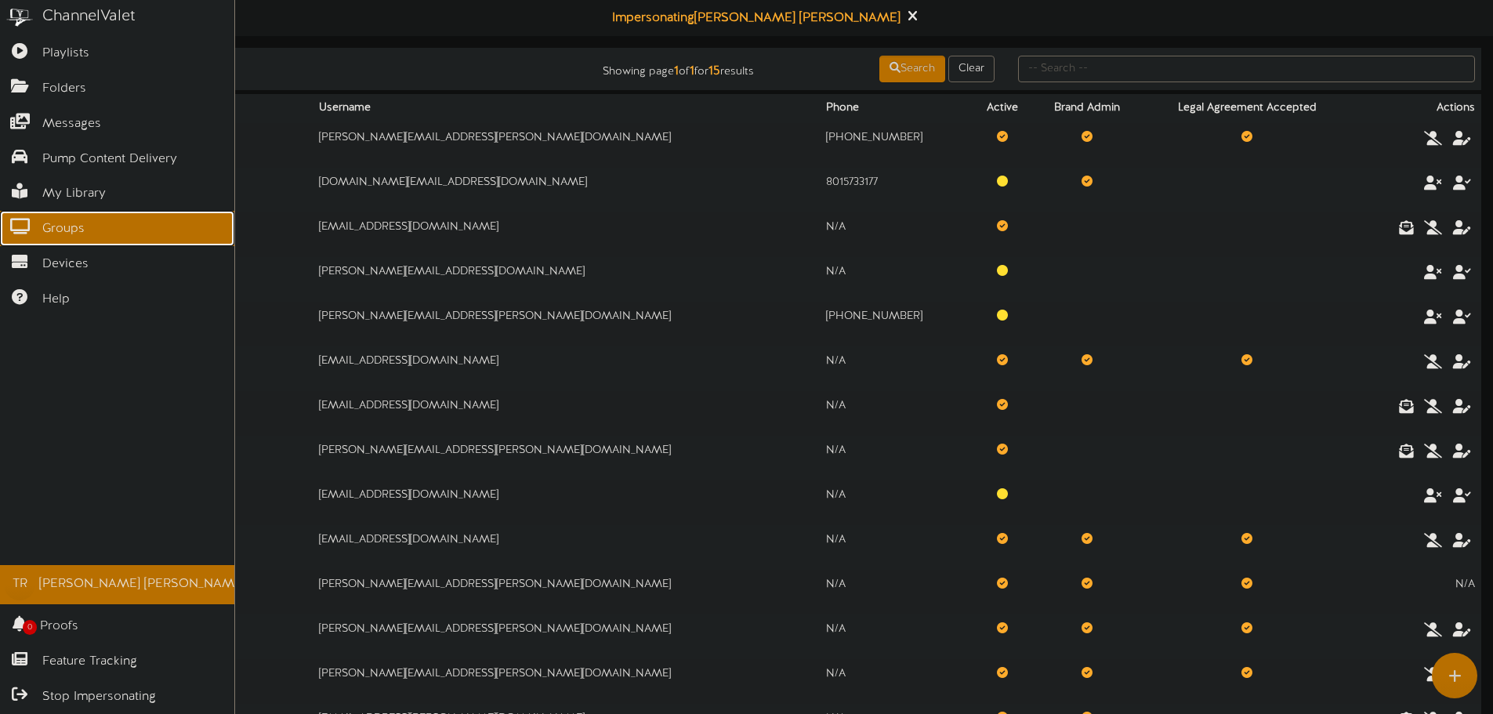
click at [21, 226] on icon at bounding box center [19, 225] width 39 height 12
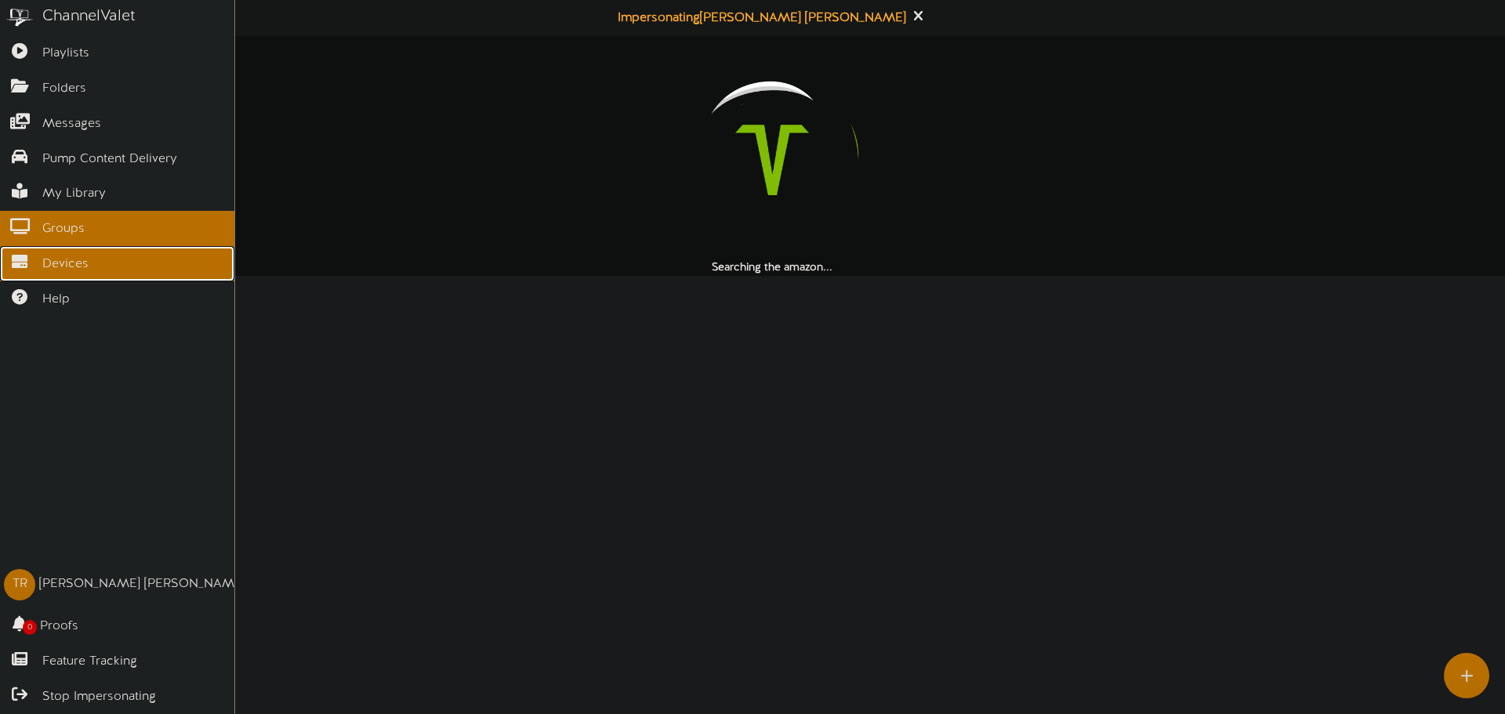
click at [42, 261] on span "Devices" at bounding box center [65, 264] width 46 height 18
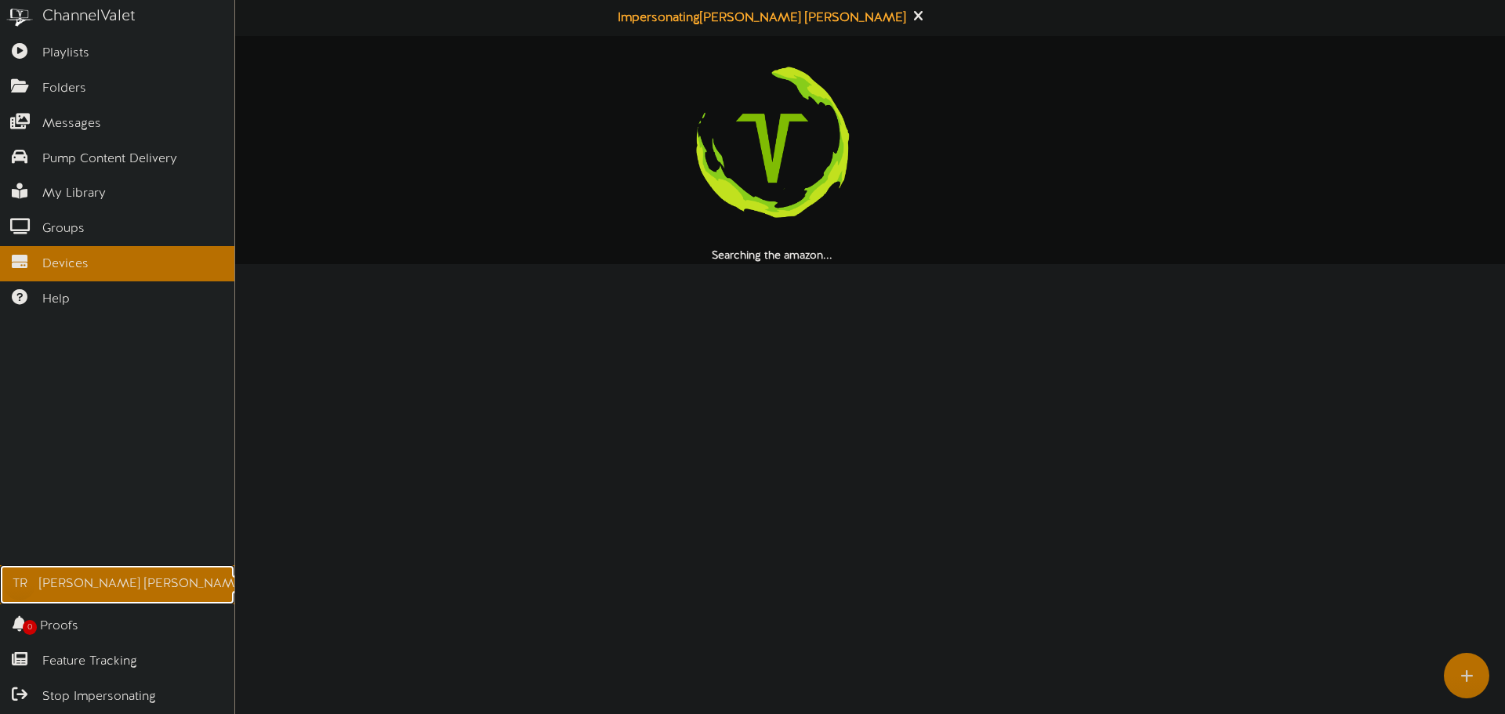
click at [21, 584] on div "TR" at bounding box center [19, 584] width 31 height 31
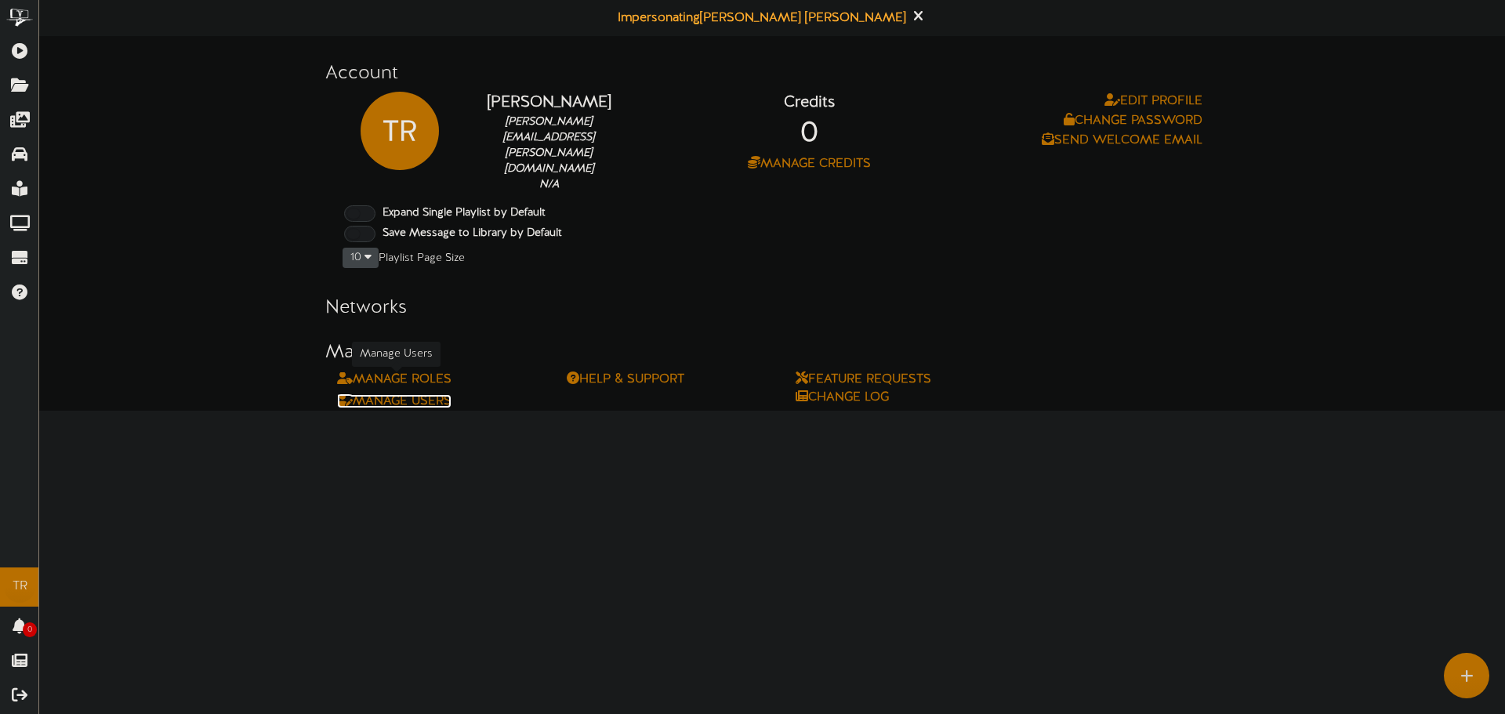
click at [364, 394] on link "Manage Users" at bounding box center [394, 401] width 114 height 14
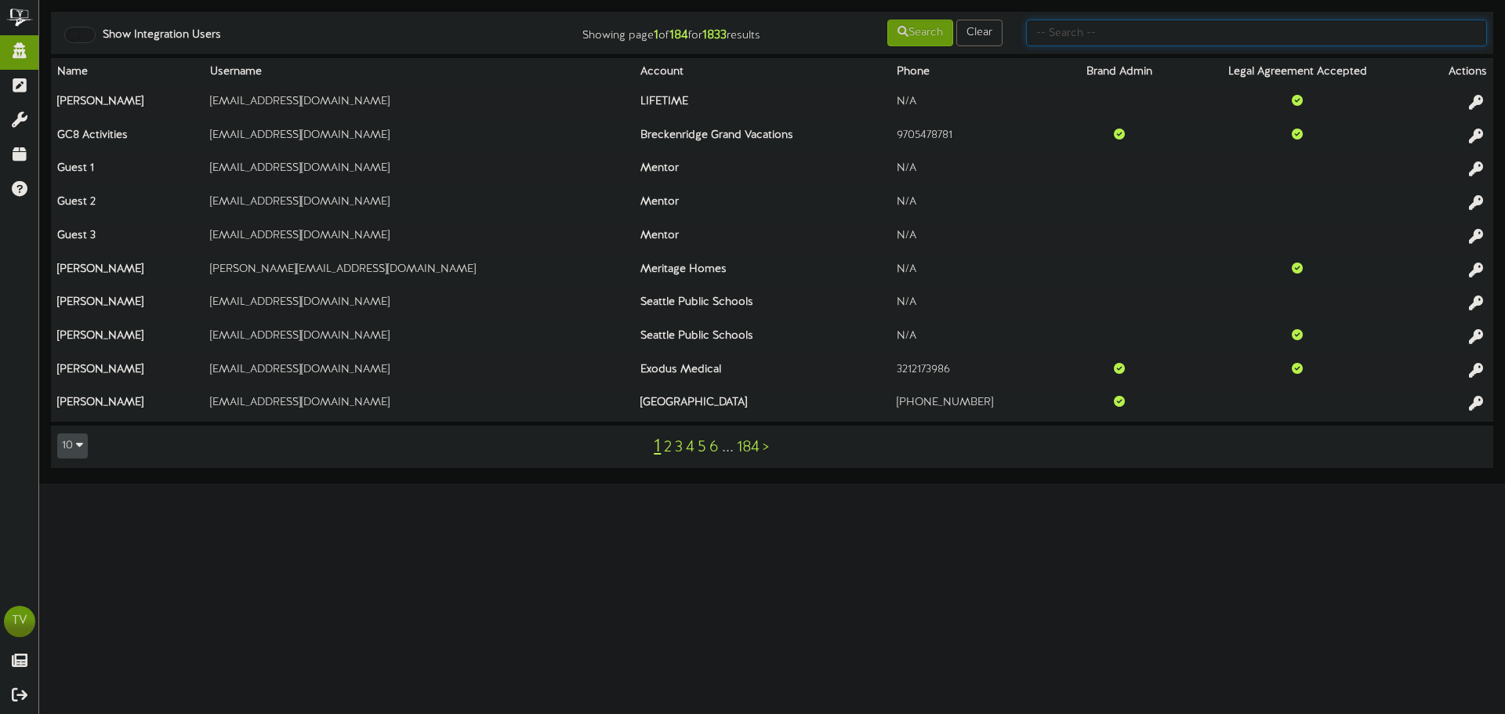
click at [1052, 44] on input "text" at bounding box center [1256, 33] width 461 height 27
type input "tim.r"
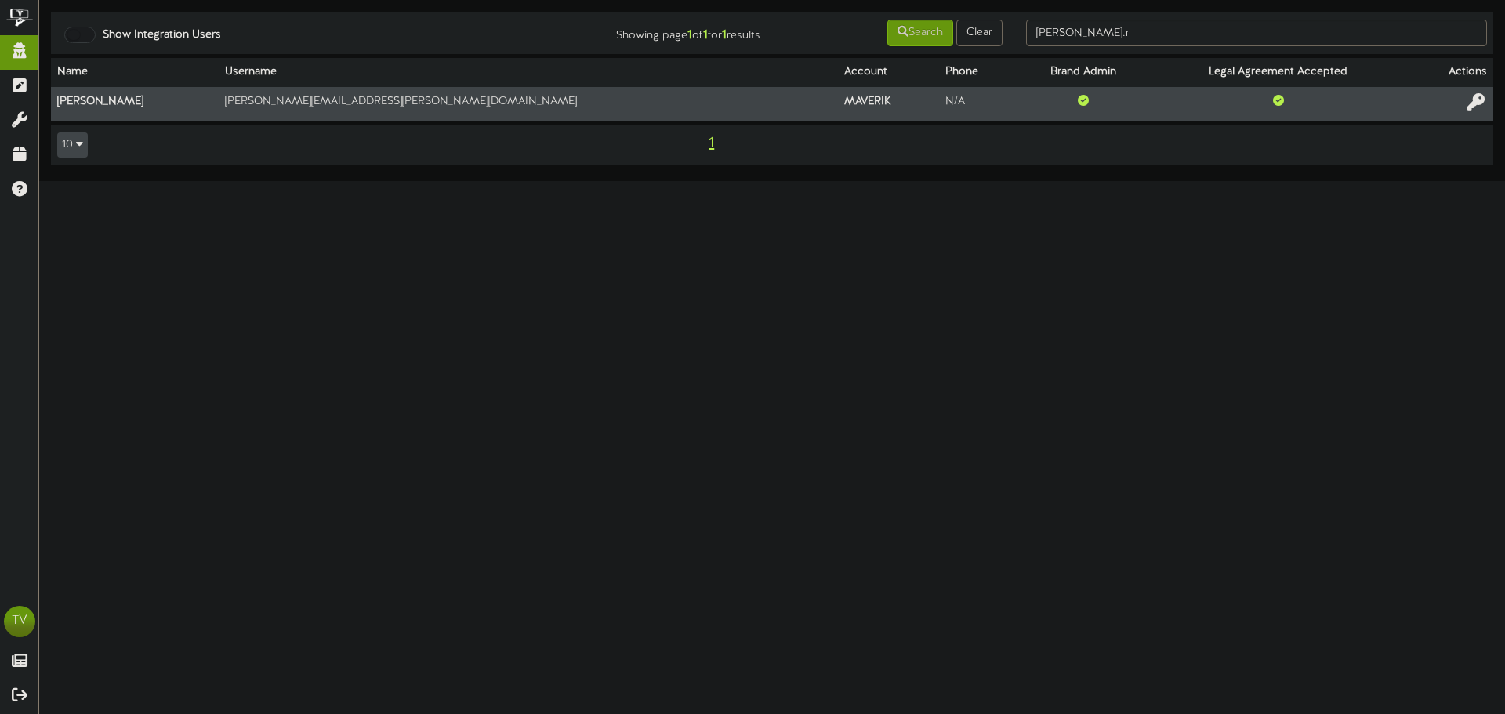
click at [1480, 96] on icon at bounding box center [1475, 101] width 17 height 17
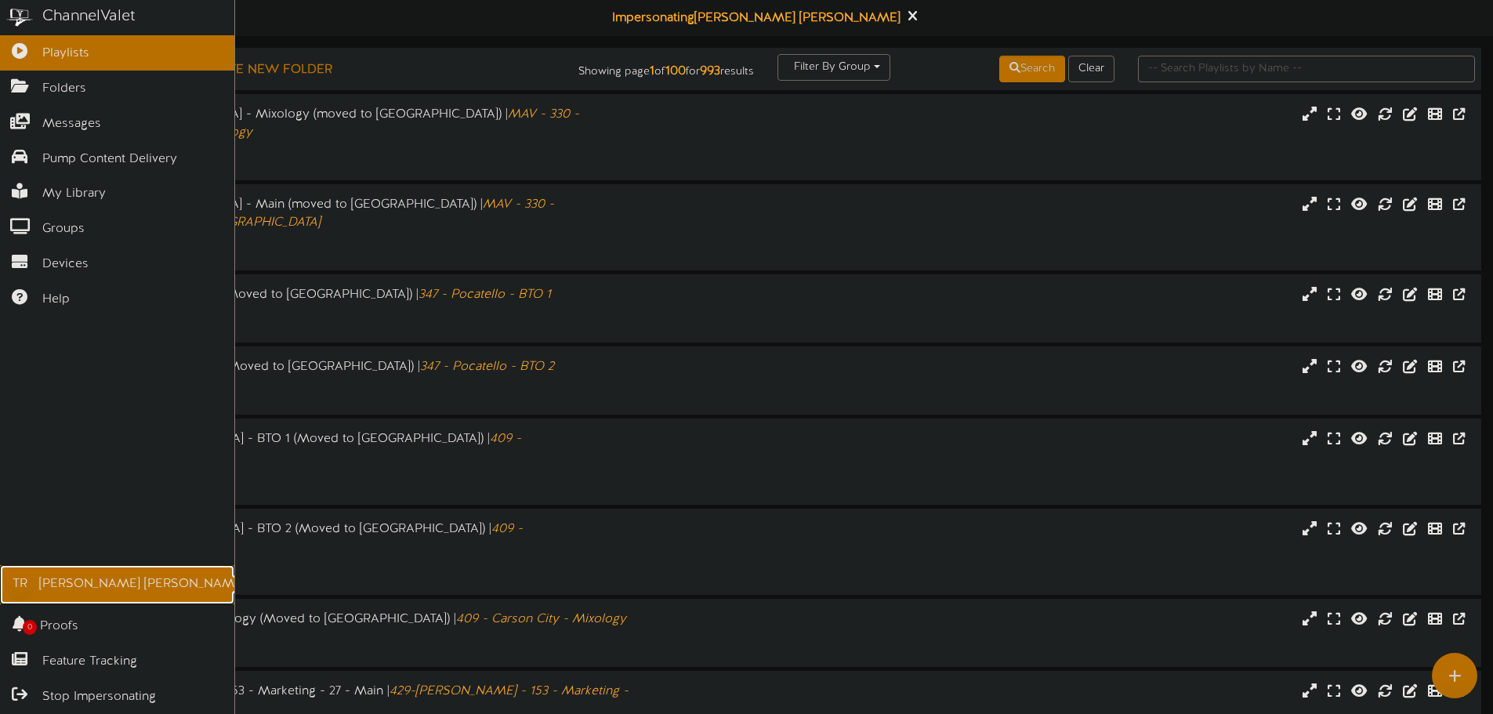
click at [62, 596] on link "TR [PERSON_NAME]" at bounding box center [117, 584] width 234 height 39
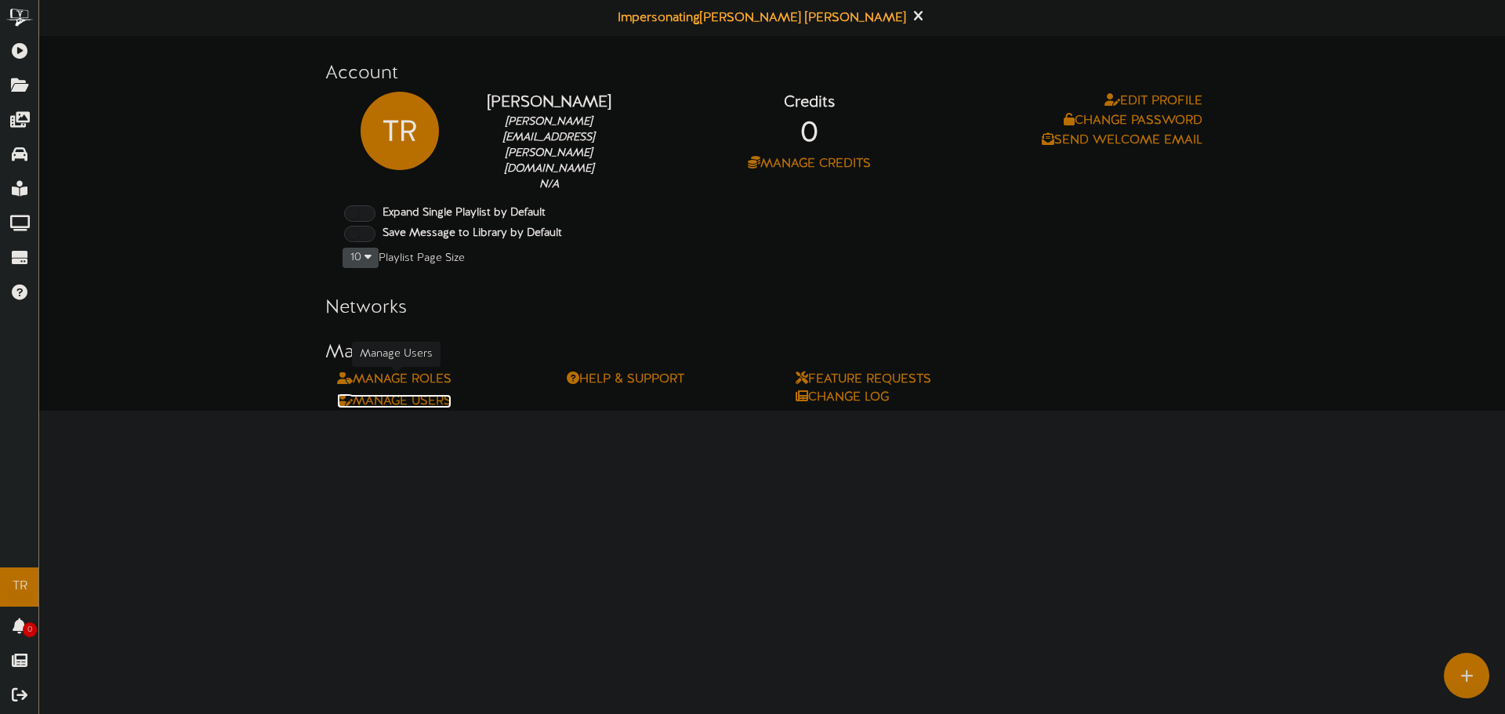
click at [422, 394] on link "Manage Users" at bounding box center [394, 401] width 114 height 14
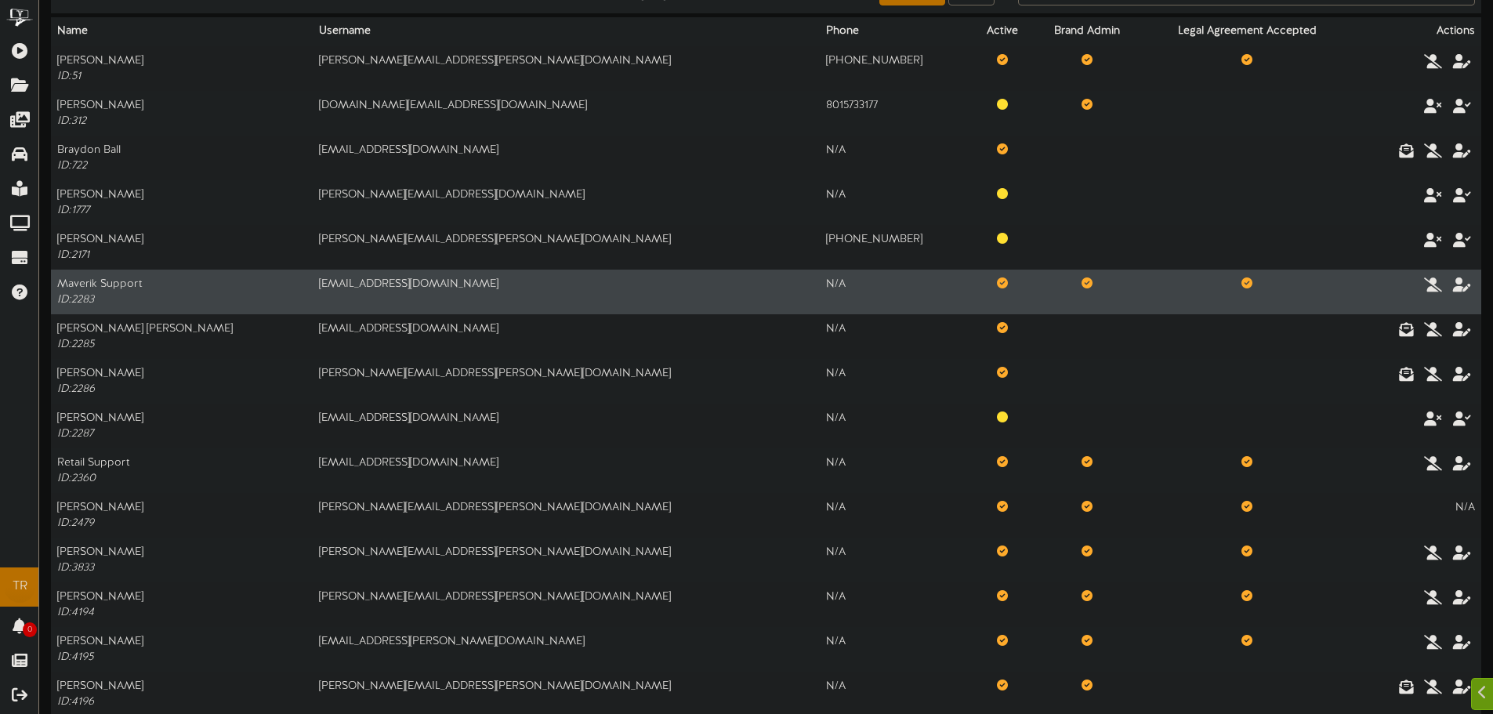
scroll to position [139, 0]
